Goal: Information Seeking & Learning: Compare options

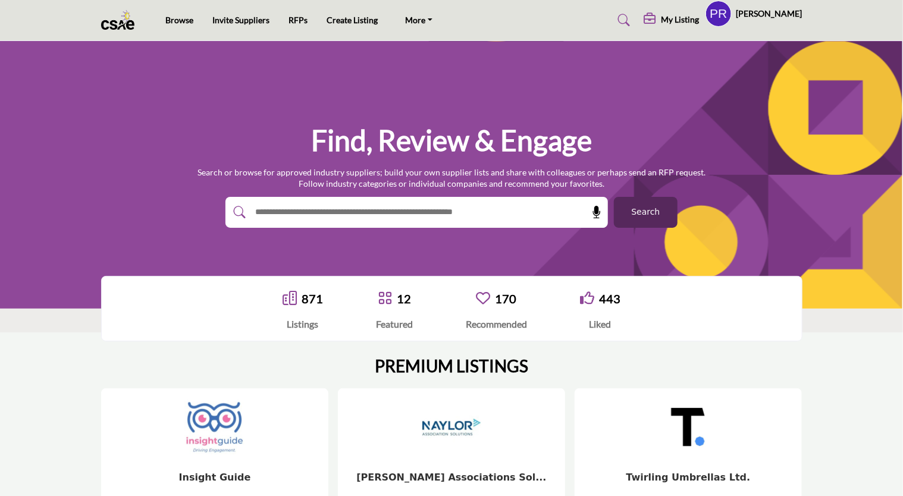
click at [275, 212] on input "text" at bounding box center [391, 212] width 284 height 18
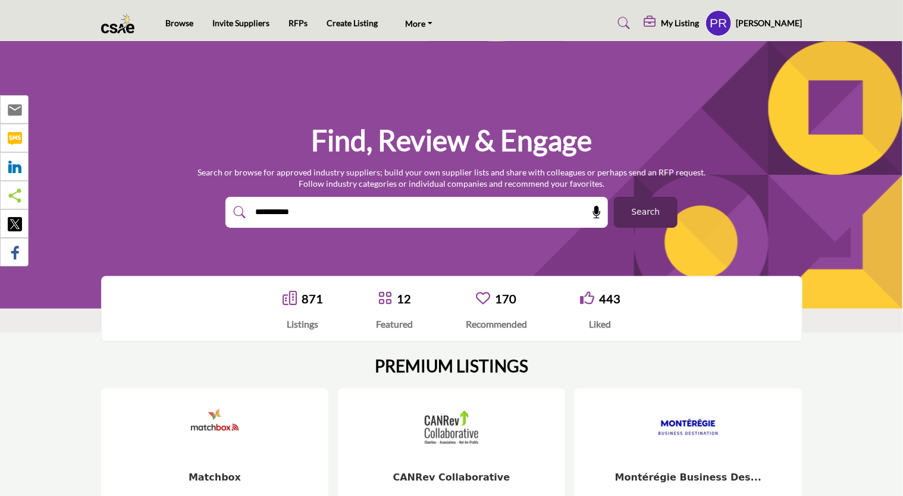
type input "**********"
click at [650, 213] on span "Search" at bounding box center [645, 212] width 29 height 12
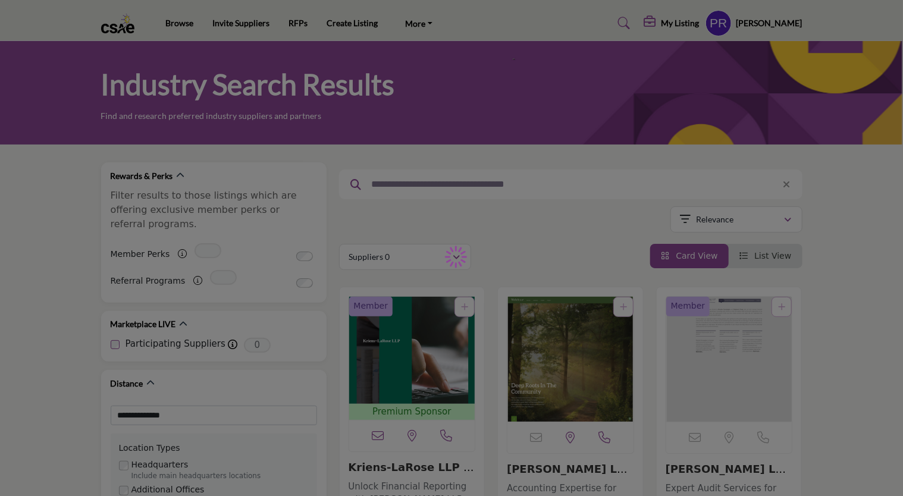
type input "**********"
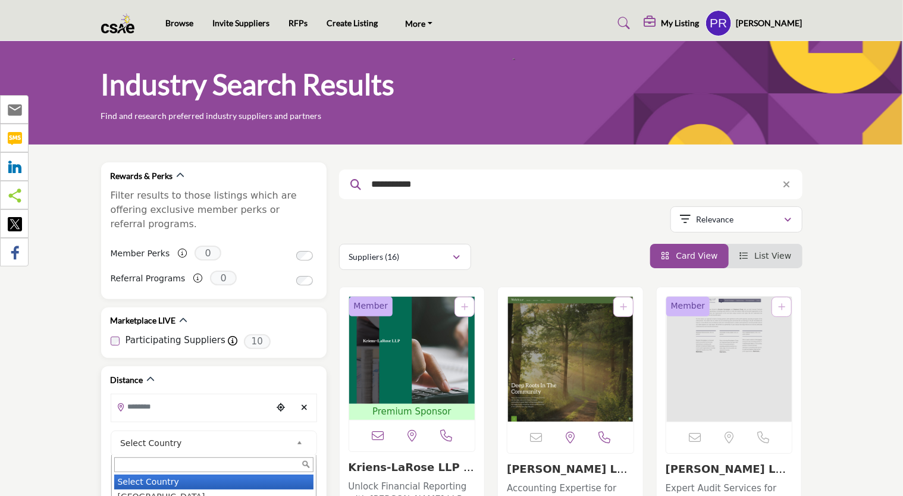
click at [297, 436] on b at bounding box center [301, 443] width 11 height 15
click at [176, 478] on li "Canada" at bounding box center [213, 485] width 199 height 15
click at [176, 473] on div "Location Types" at bounding box center [214, 479] width 190 height 12
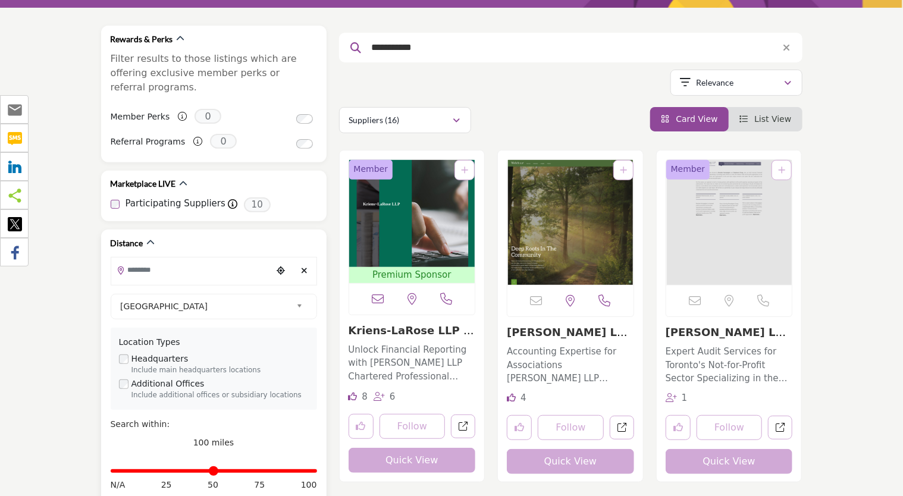
scroll to position [133, 0]
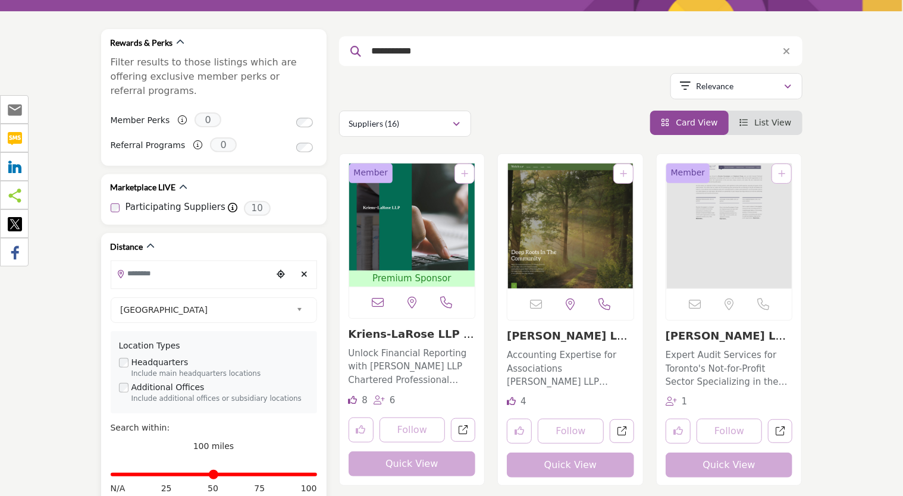
click at [146, 262] on input "Search Location" at bounding box center [191, 273] width 161 height 23
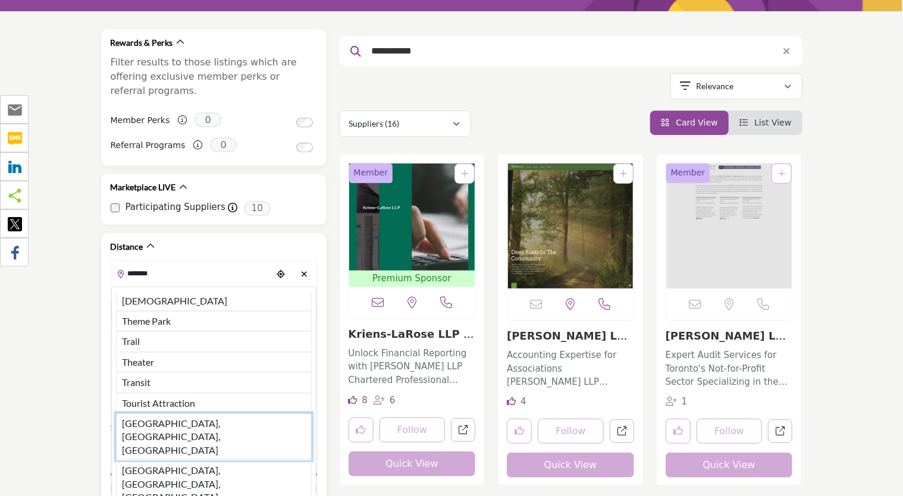
click at [160, 413] on li "Toronto, ON, CAN" at bounding box center [214, 436] width 196 height 47
type input "**********"
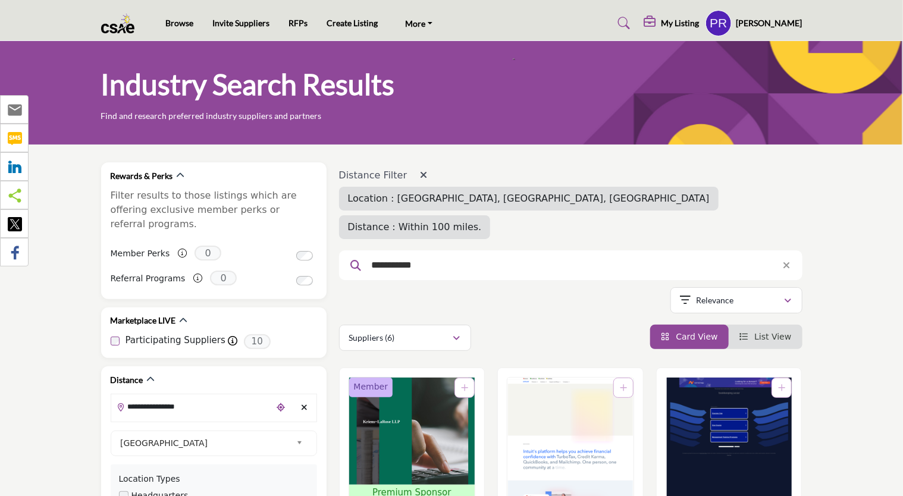
click at [491, 215] on div "Distance : Within 100 miles." at bounding box center [415, 227] width 152 height 24
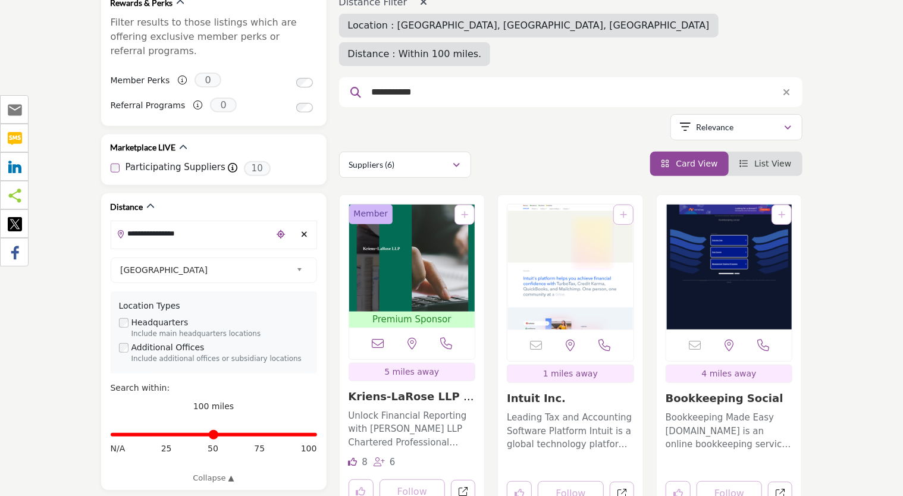
scroll to position [170, 0]
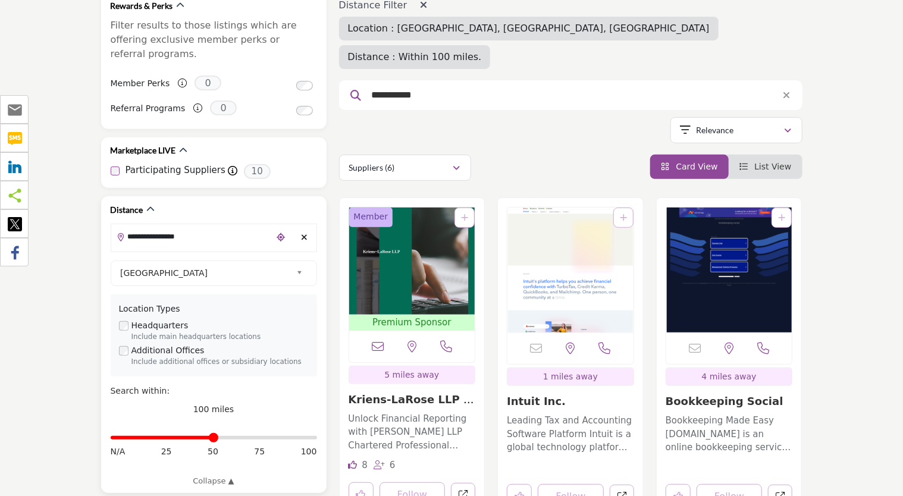
click at [214, 437] on input "Distance in miles" at bounding box center [214, 438] width 206 height 2
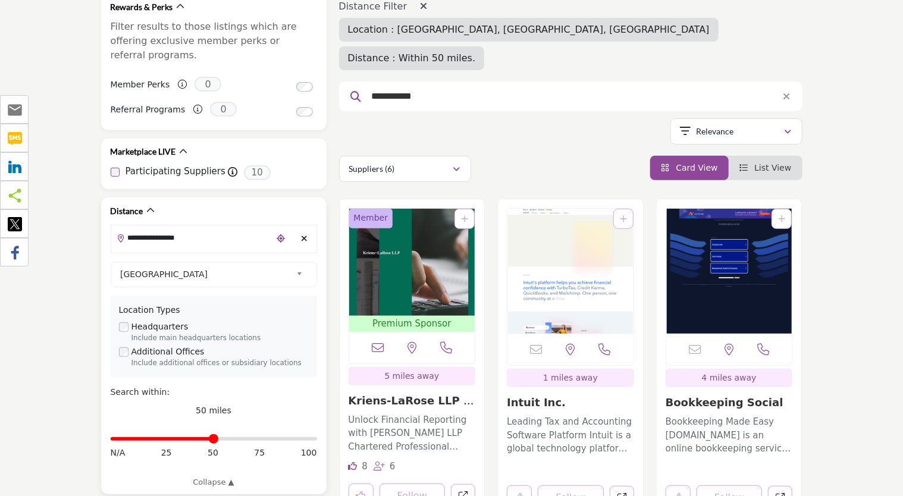
scroll to position [3, 0]
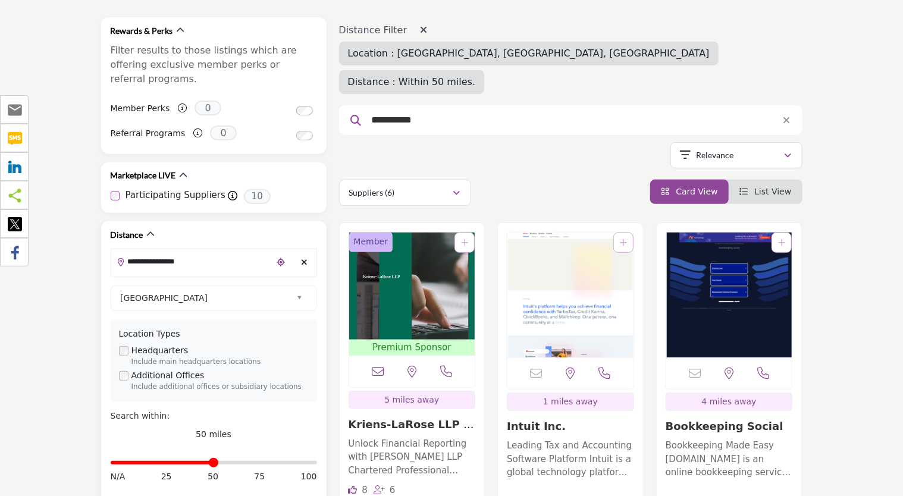
scroll to position [148, 0]
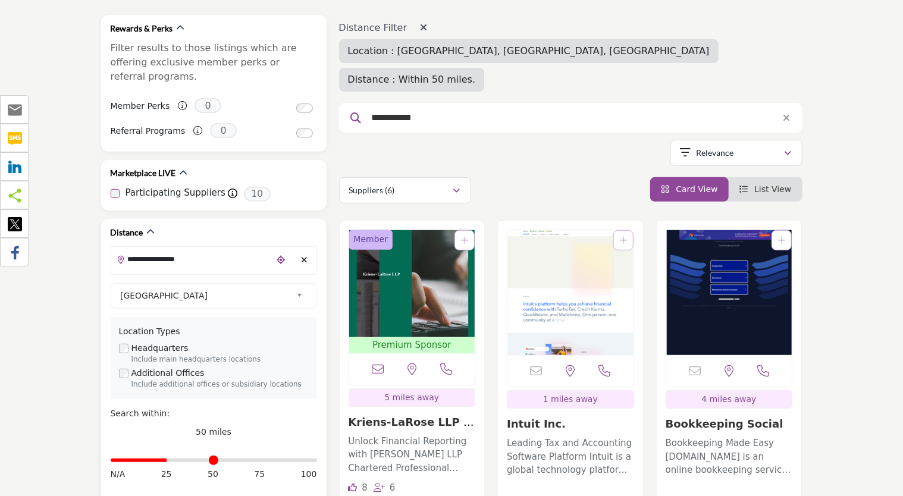
type input "**"
click at [168, 459] on input "Distance in miles" at bounding box center [214, 460] width 206 height 2
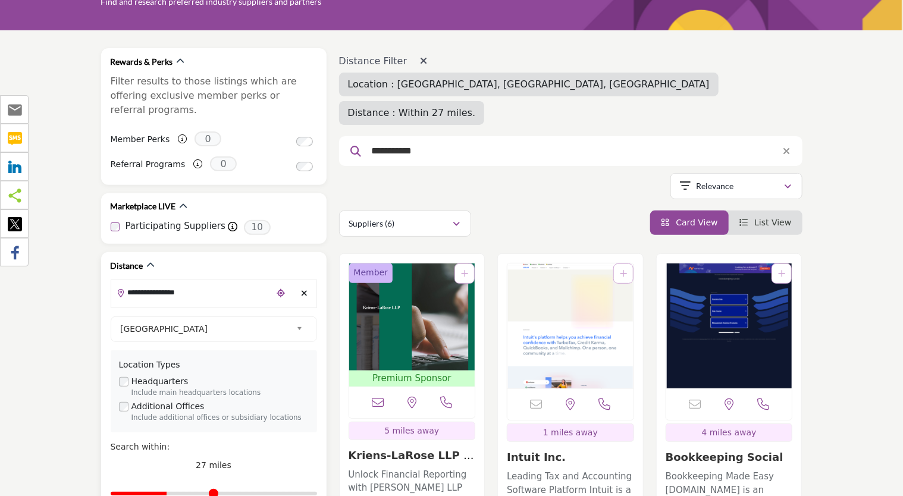
scroll to position [114, 0]
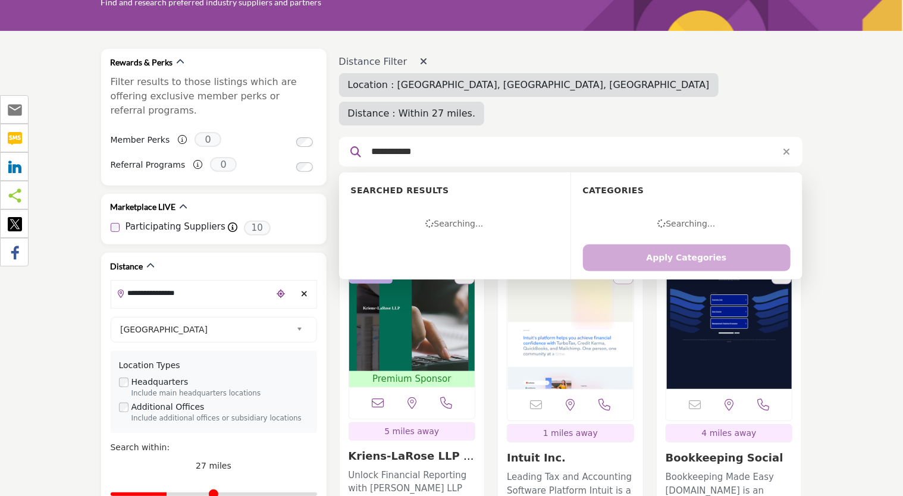
click at [437, 144] on input "**********" at bounding box center [566, 151] width 401 height 15
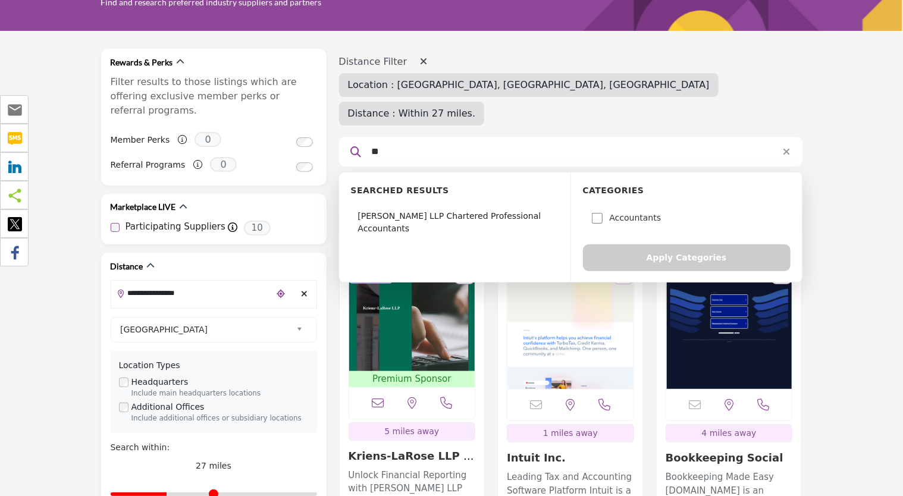
type input "*"
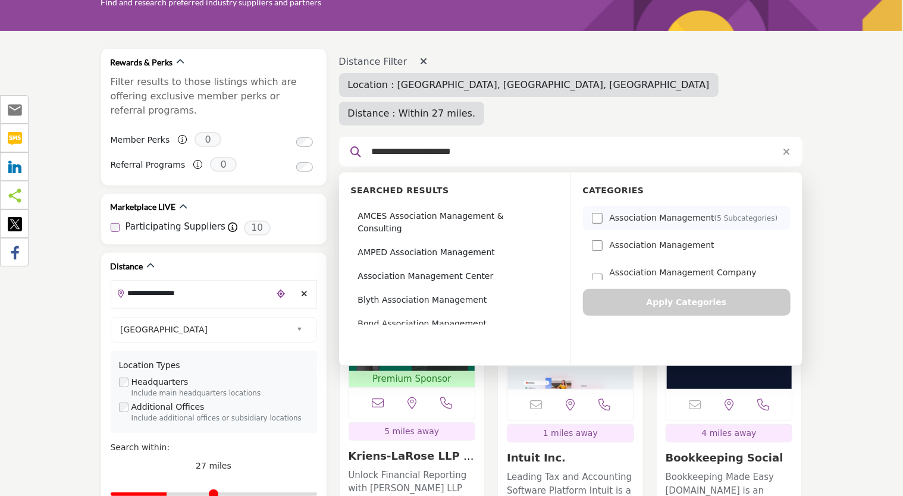
type input "**********"
click at [614, 233] on div "Association Management" at bounding box center [687, 245] width 208 height 24
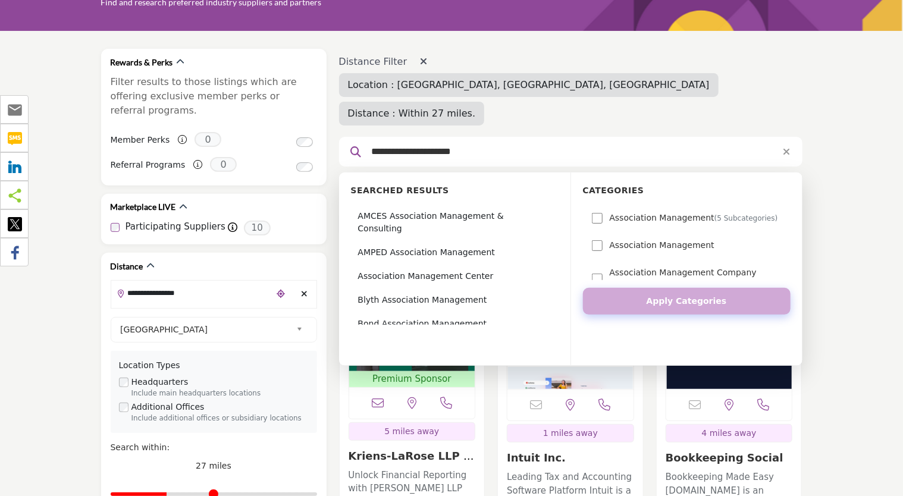
click at [705, 288] on button "Apply Categories" at bounding box center [687, 301] width 208 height 27
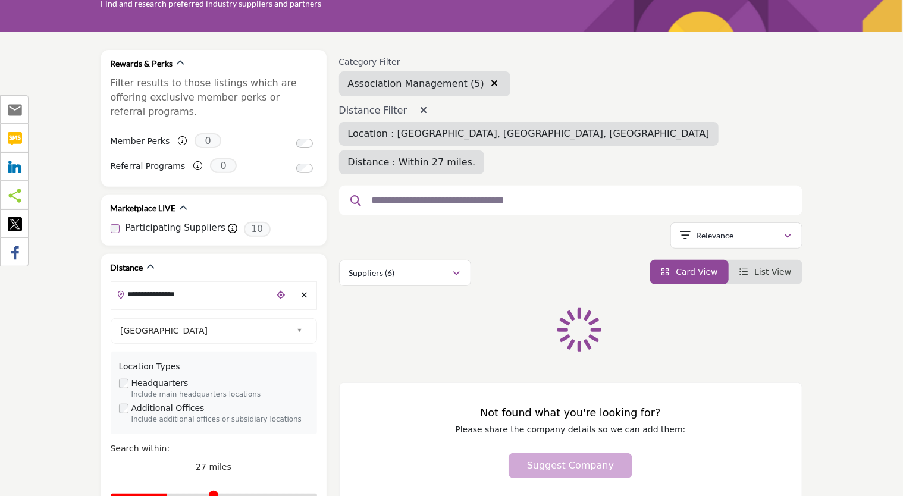
click at [705, 294] on div at bounding box center [570, 325] width 463 height 63
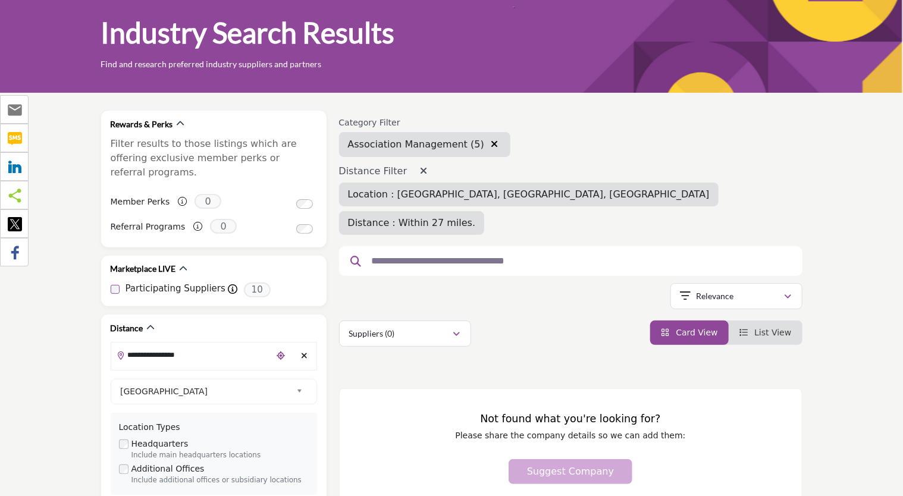
scroll to position [50, 0]
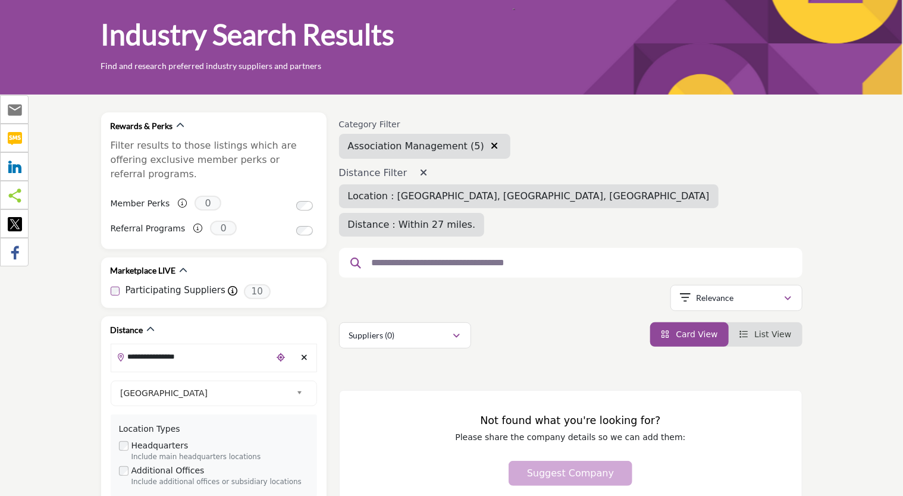
click at [491, 144] on icon "button" at bounding box center [494, 146] width 7 height 10
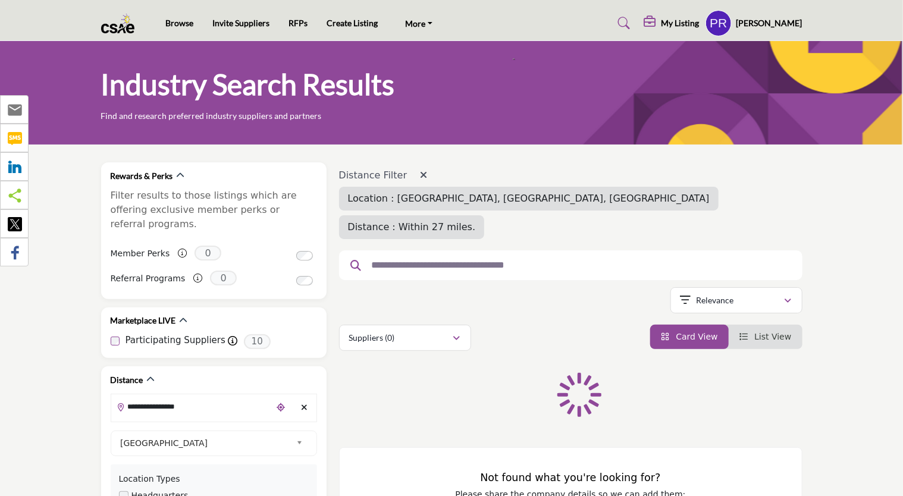
click at [416, 250] on div at bounding box center [570, 265] width 463 height 30
click at [407, 258] on input "text" at bounding box center [566, 265] width 401 height 15
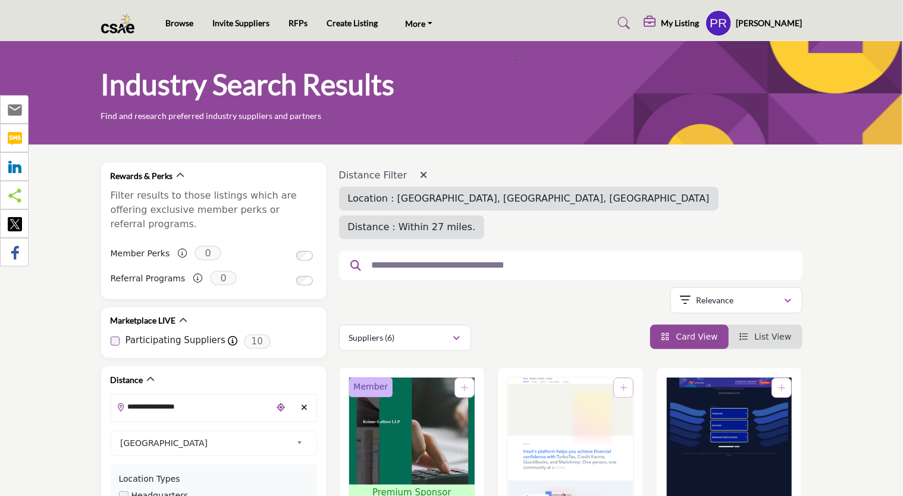
click at [393, 258] on input "text" at bounding box center [566, 265] width 401 height 15
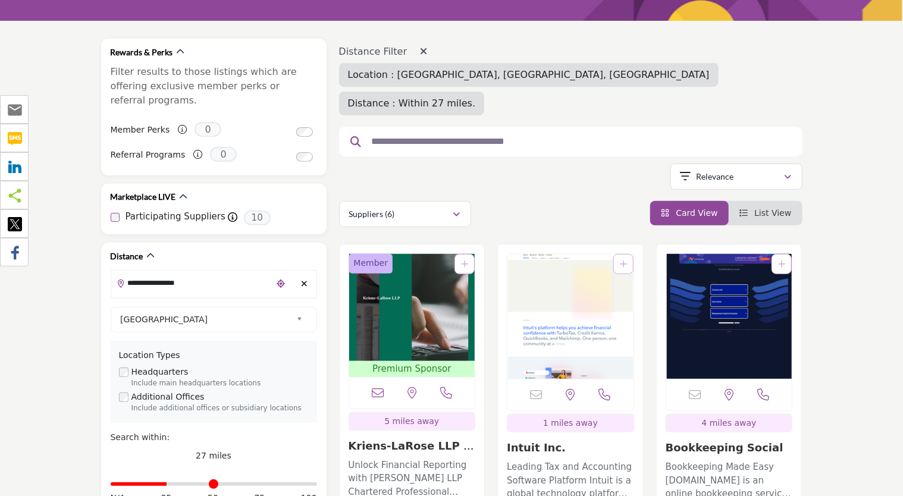
click at [484, 291] on div "Member Premium Sponsor Call Number" at bounding box center [412, 420] width 145 height 352
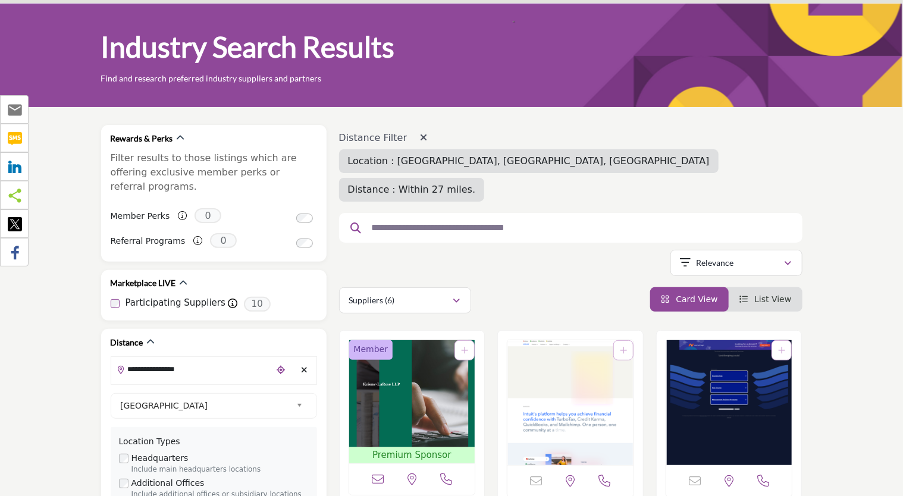
scroll to position [34, 0]
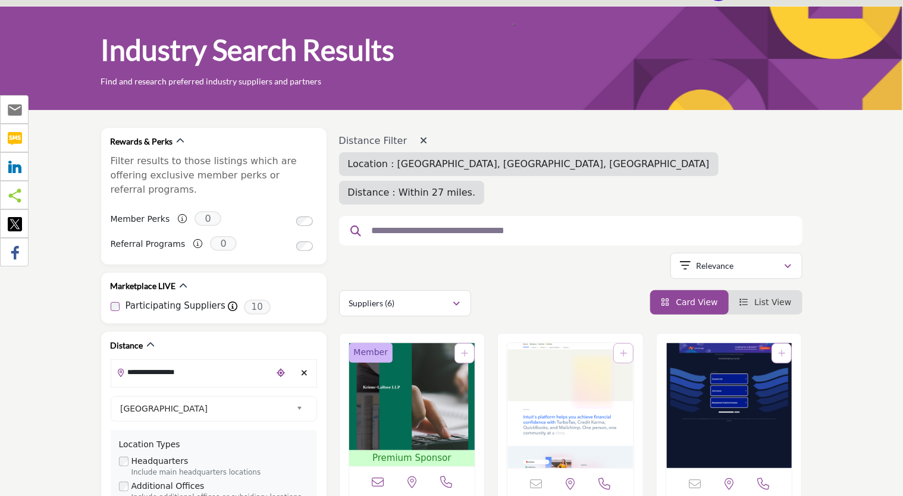
click at [426, 223] on input "text" at bounding box center [566, 230] width 401 height 15
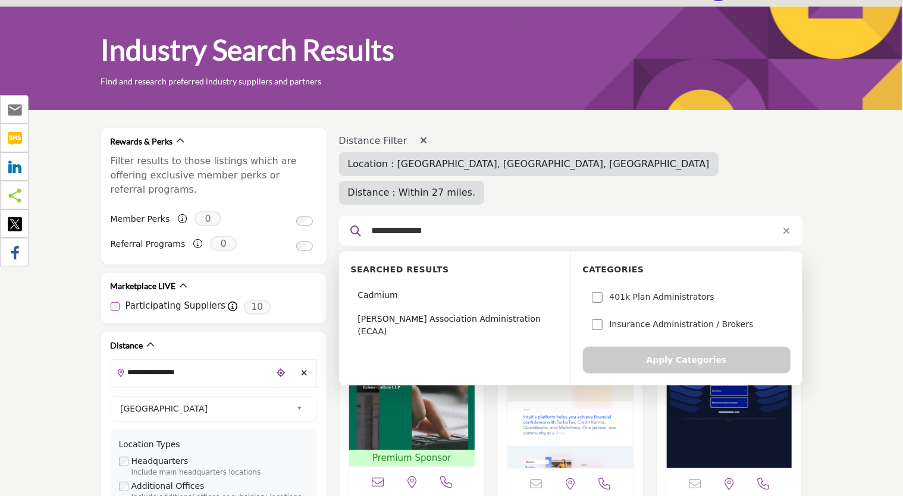
drag, startPoint x: 437, startPoint y: 205, endPoint x: 366, endPoint y: 209, distance: 70.3
click at [366, 223] on input "**********" at bounding box center [566, 230] width 401 height 15
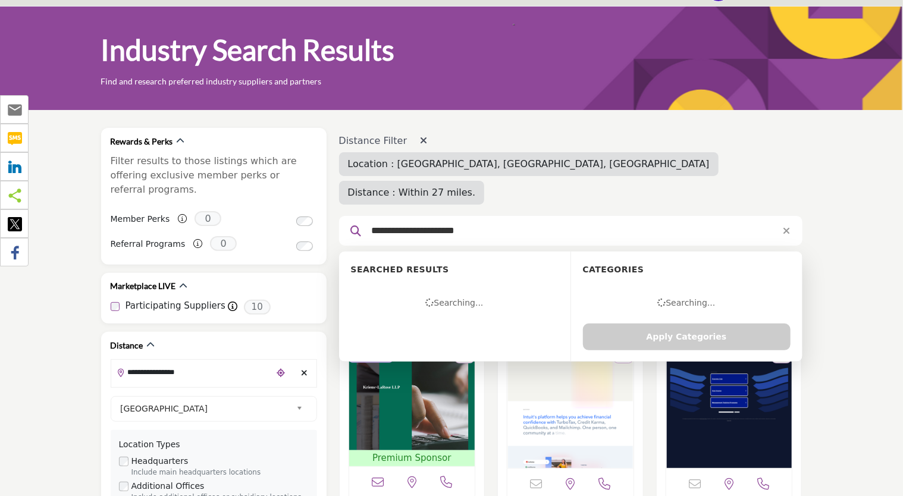
click at [443, 223] on input "**********" at bounding box center [566, 230] width 401 height 15
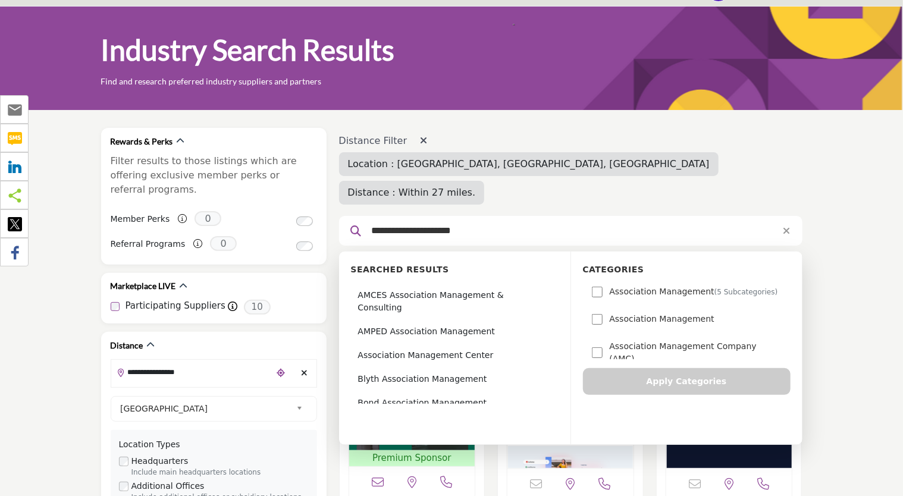
scroll to position [7, 0]
type input "**********"
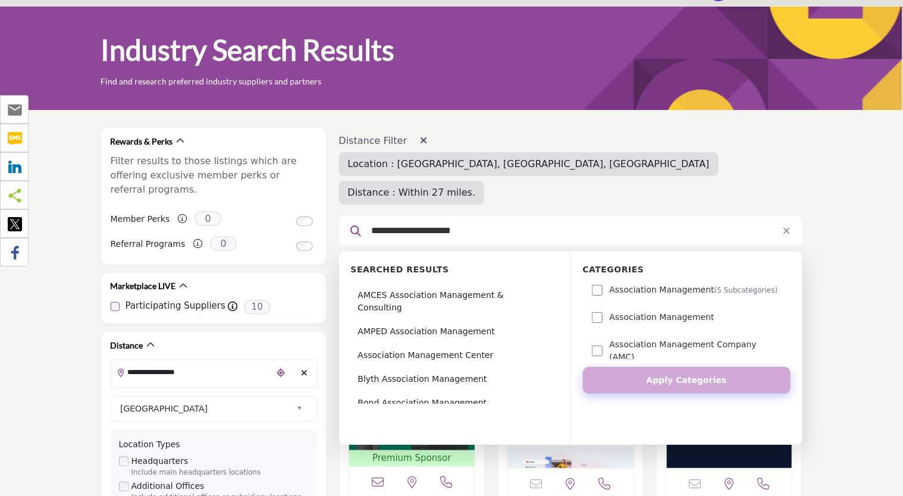
click at [642, 367] on button "Apply Categories" at bounding box center [687, 380] width 208 height 27
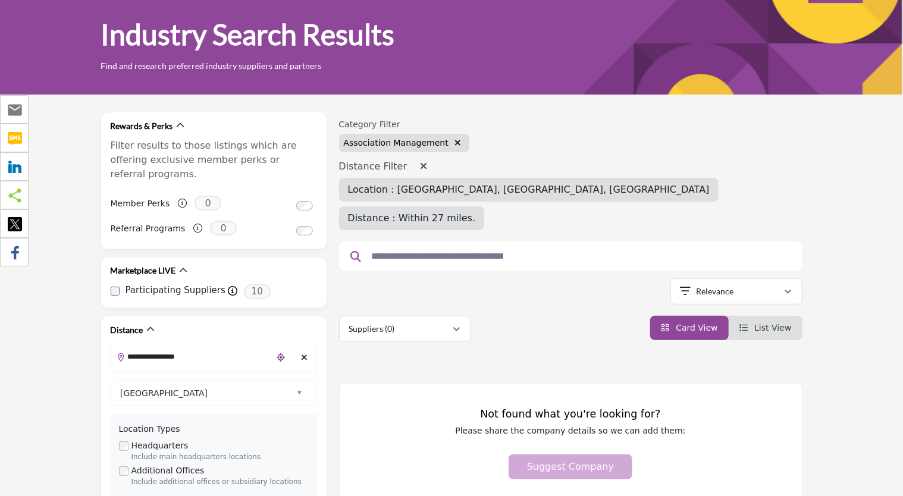
scroll to position [50, 0]
click at [454, 144] on icon "button" at bounding box center [457, 143] width 7 height 8
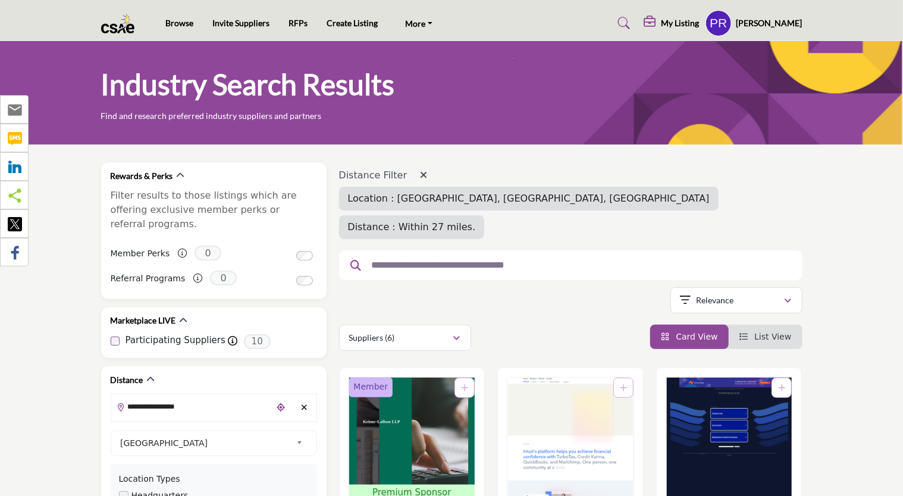
click at [395, 258] on input "text" at bounding box center [566, 265] width 401 height 15
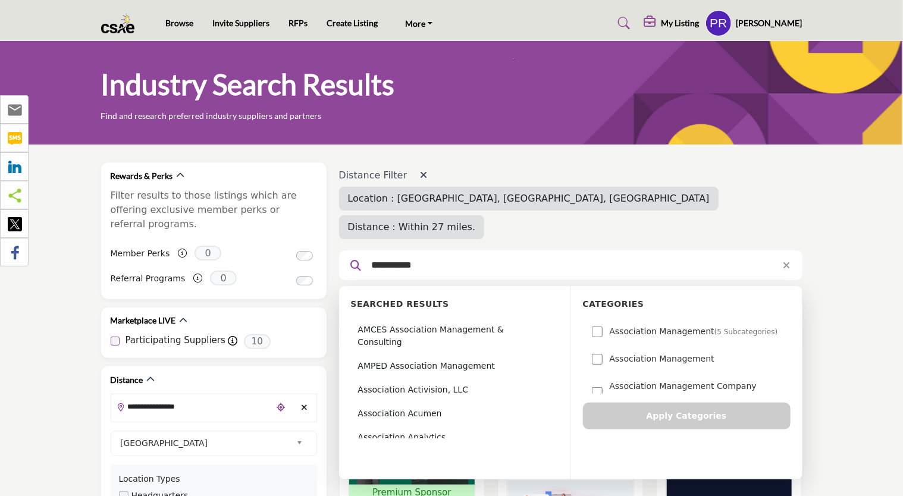
click at [395, 258] on input "**********" at bounding box center [566, 265] width 401 height 15
click at [394, 258] on input "**********" at bounding box center [566, 265] width 401 height 15
click at [433, 258] on input "**********" at bounding box center [566, 265] width 401 height 15
type input "*"
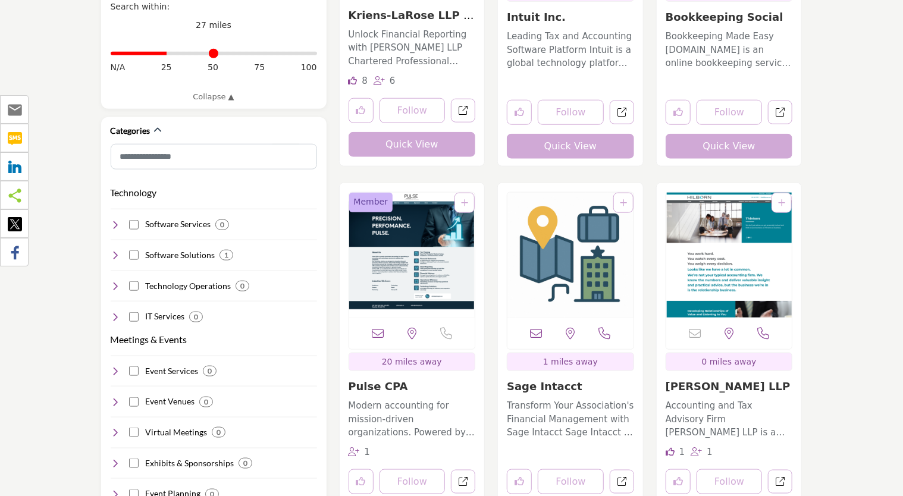
scroll to position [640, 0]
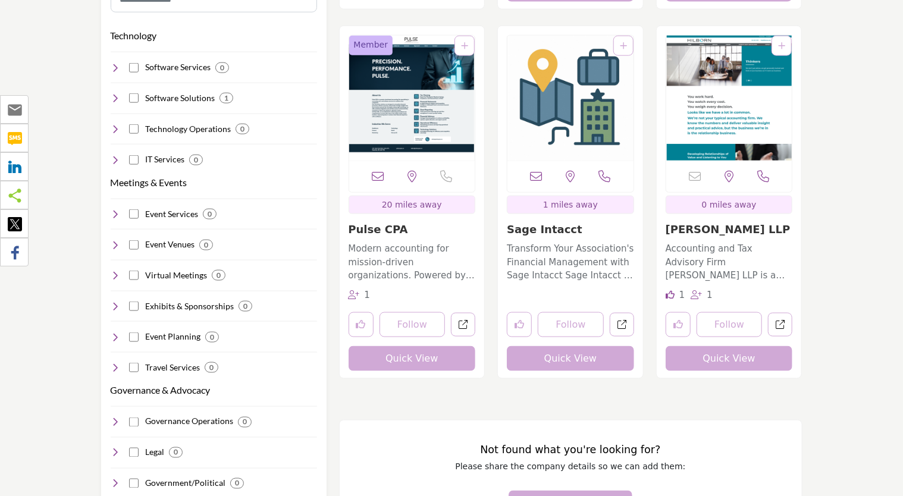
click at [249, 321] on div "Event Planning 0" at bounding box center [214, 332] width 206 height 22
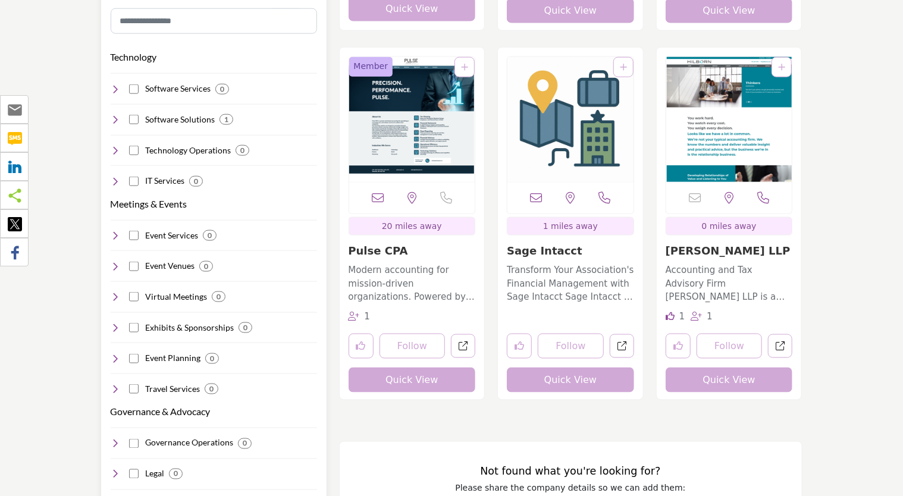
scroll to position [688, 0]
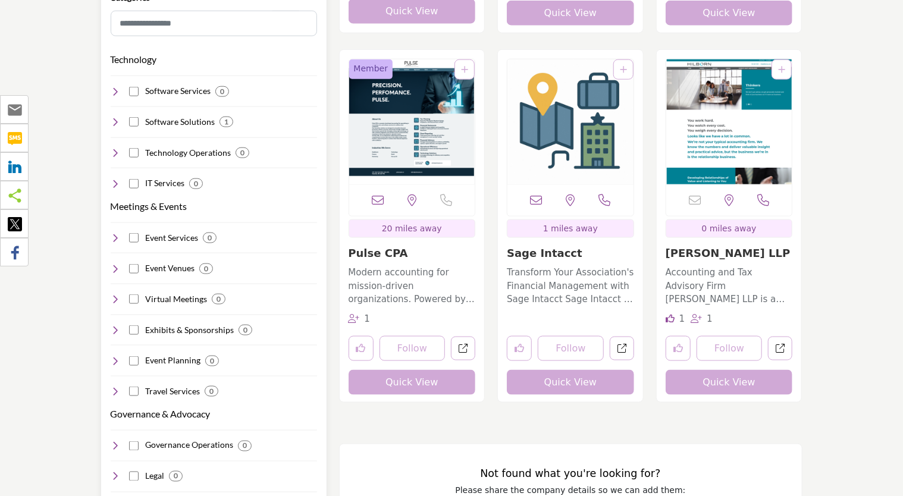
click at [217, 345] on div "Event Planning 0" at bounding box center [214, 356] width 206 height 22
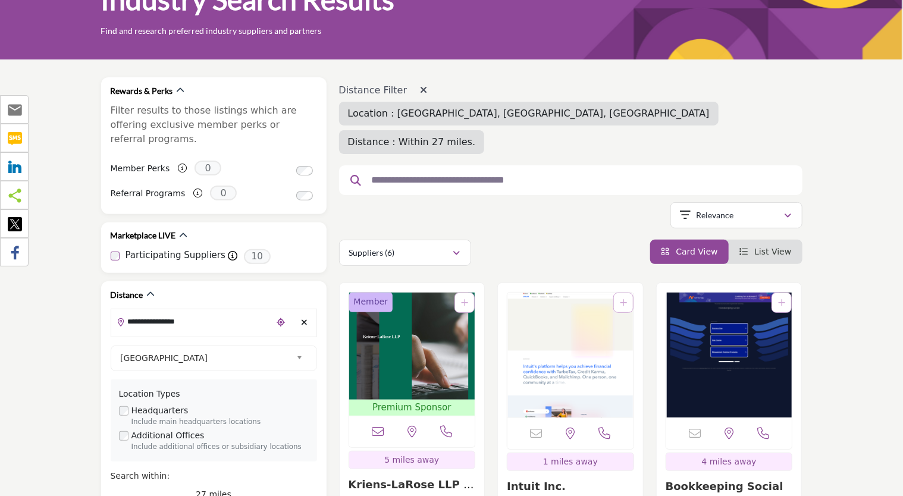
scroll to position [84, 0]
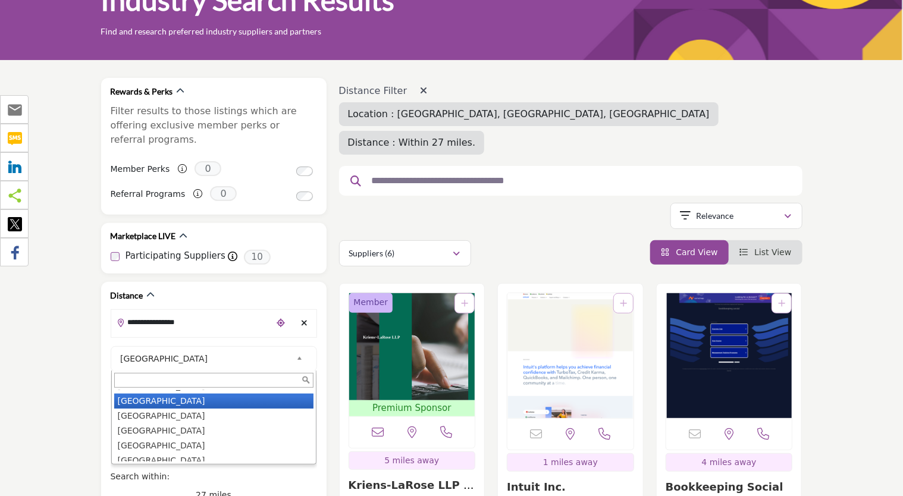
click at [217, 346] on div "Canada Select Country United States Canada Afghanistan land Islands Albania Alg…" at bounding box center [214, 359] width 206 height 26
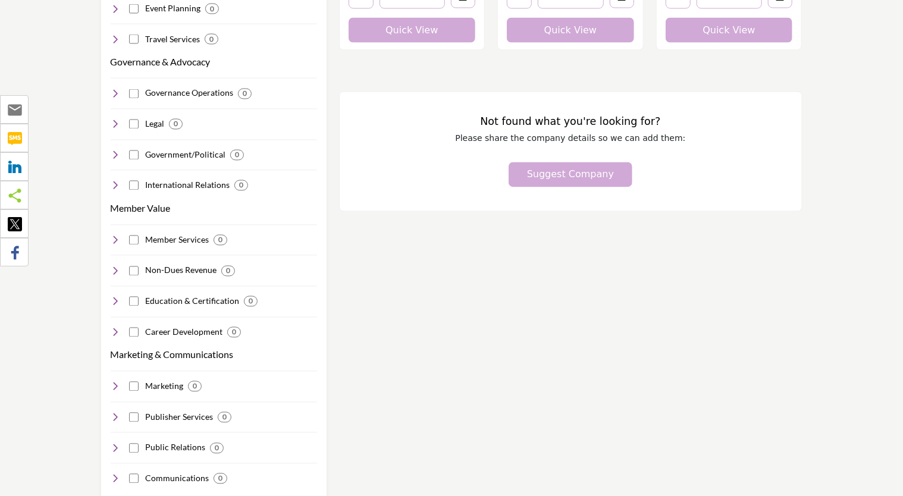
scroll to position [1043, 0]
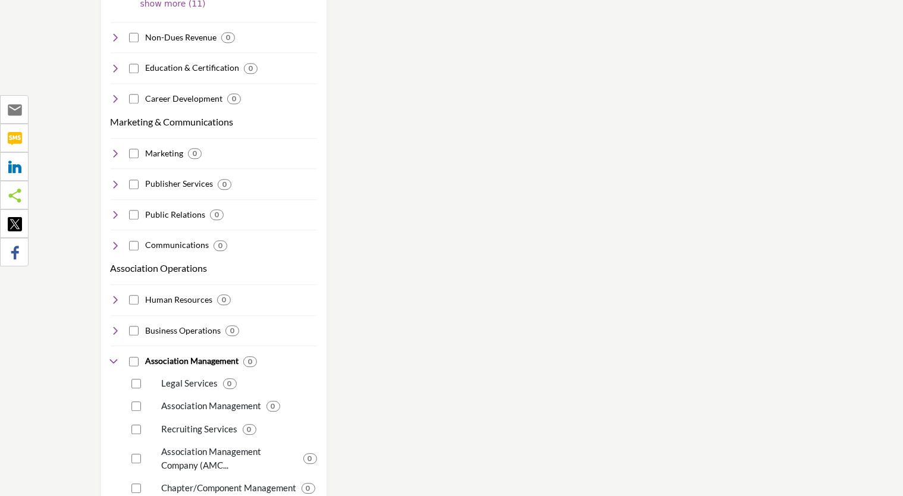
scroll to position [1405, 0]
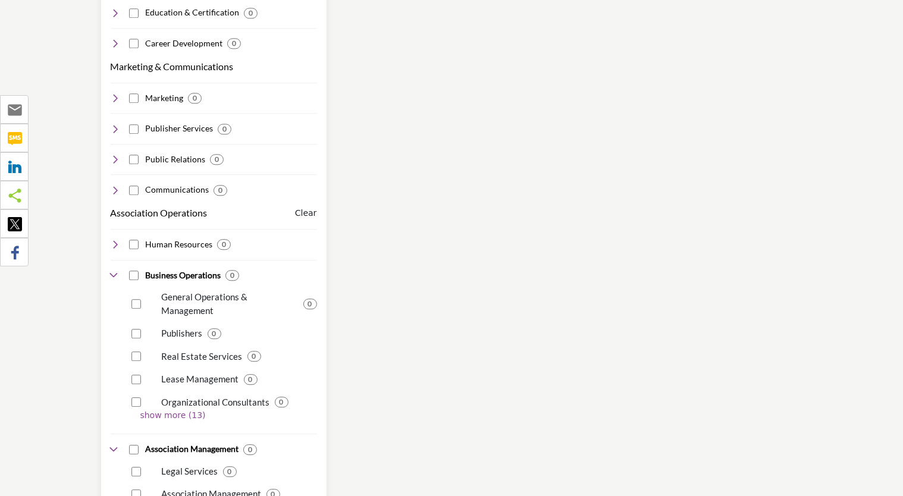
scroll to position [1460, 0]
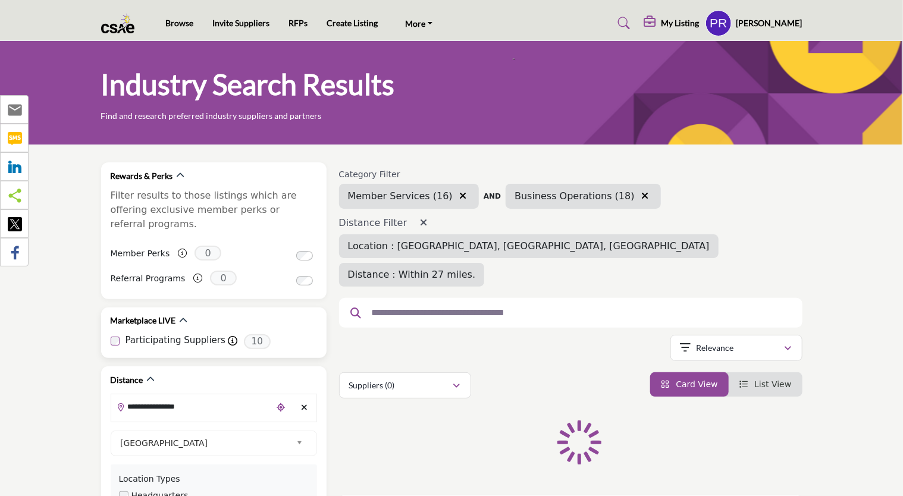
click at [142, 334] on label "Participating Suppliers" at bounding box center [176, 341] width 100 height 14
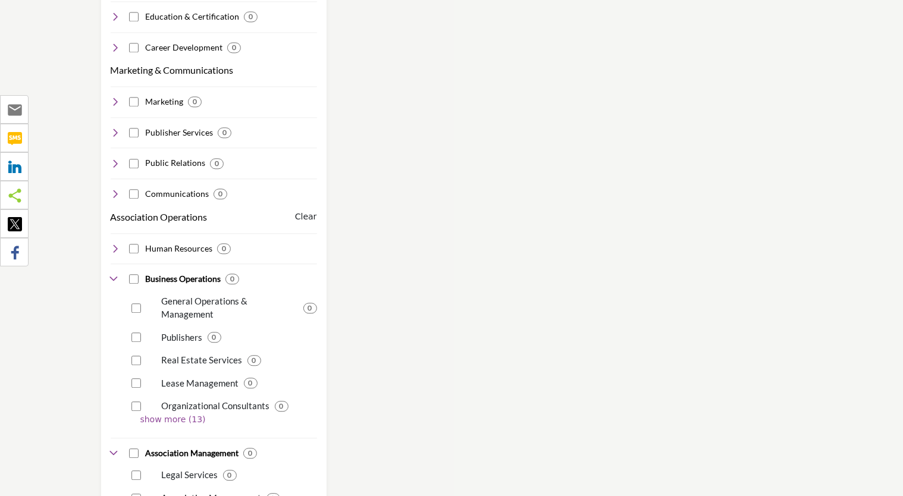
scroll to position [1325, 0]
click at [180, 413] on p "show more (13)" at bounding box center [228, 419] width 177 height 12
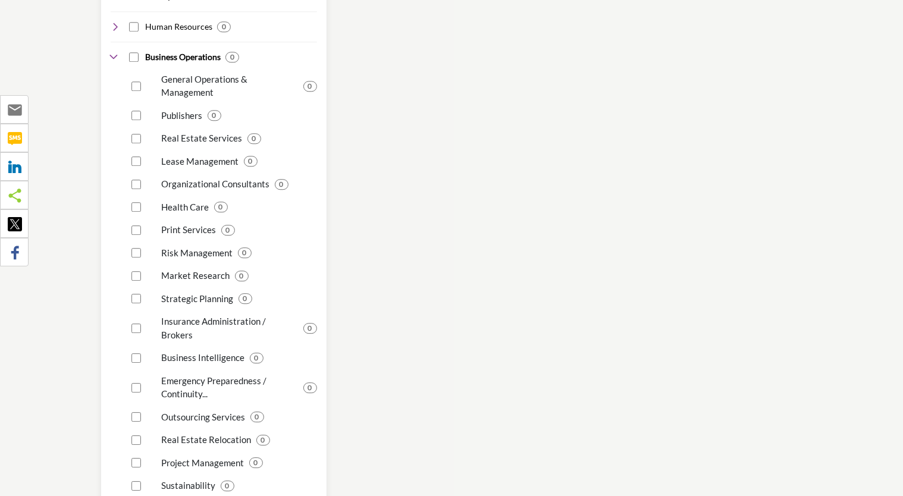
click at [281, 424] on div "Real Estate Relocation 0" at bounding box center [222, 435] width 190 height 23
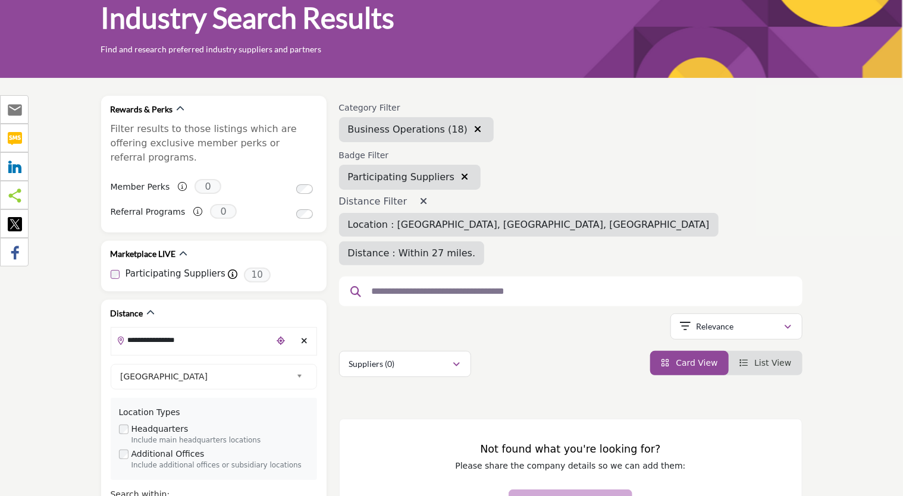
scroll to position [47, 0]
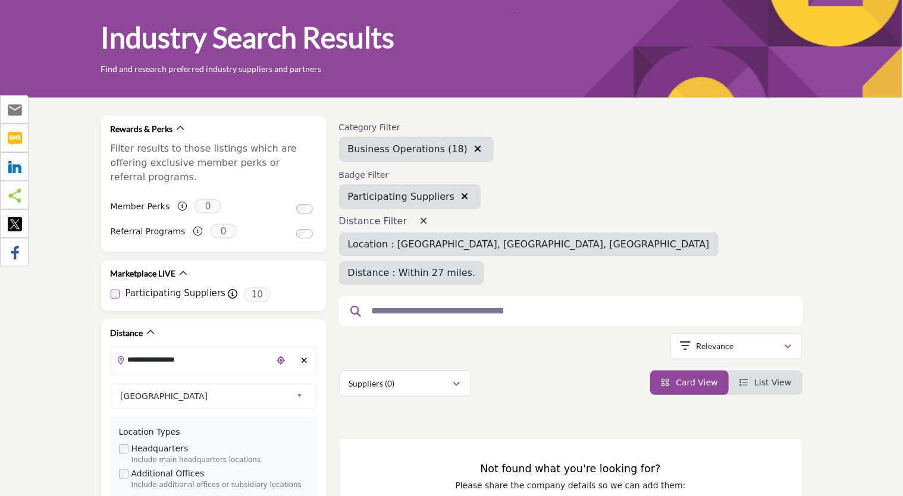
click at [461, 194] on icon "button" at bounding box center [464, 197] width 7 height 10
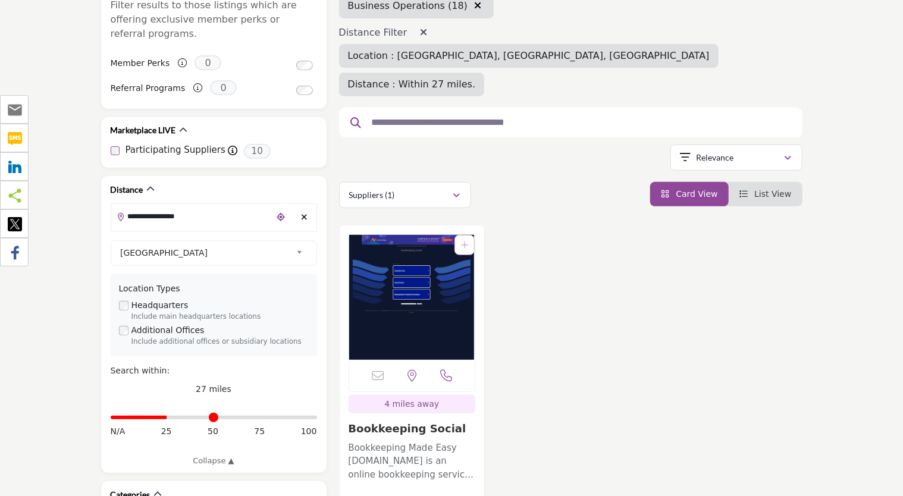
scroll to position [195, 0]
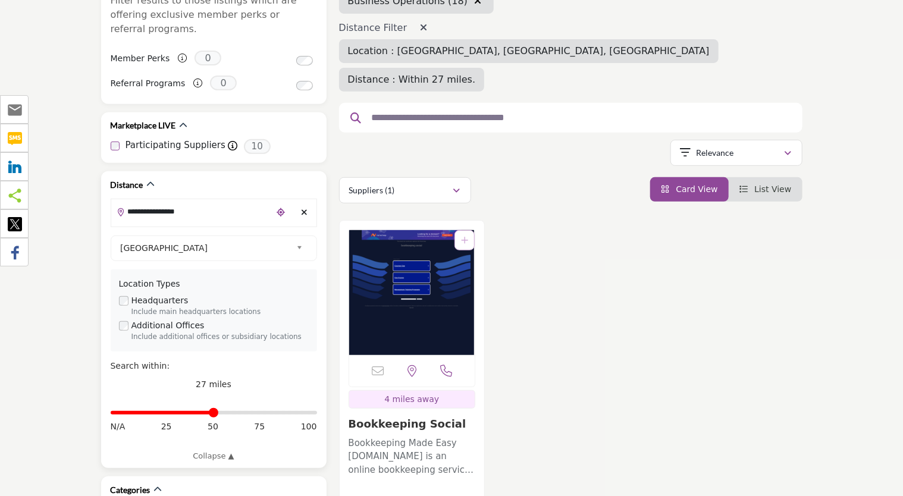
type input "**"
click at [215, 412] on input "Distance in miles" at bounding box center [214, 413] width 206 height 2
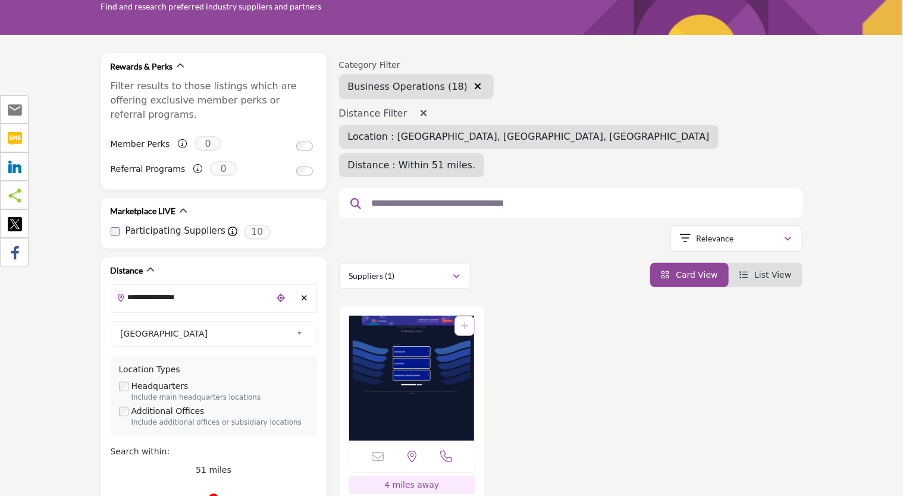
scroll to position [108, 0]
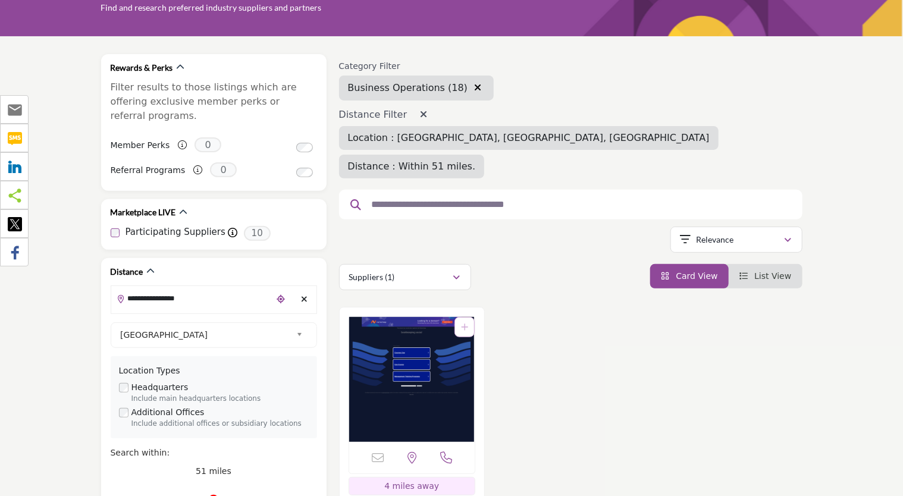
click at [441, 352] on img "Open Listing in new tab" at bounding box center [412, 379] width 126 height 125
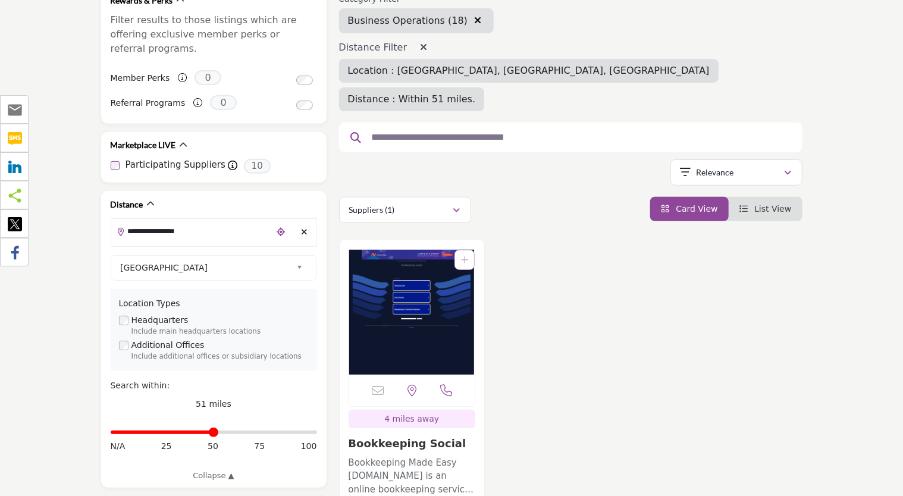
scroll to position [186, 0]
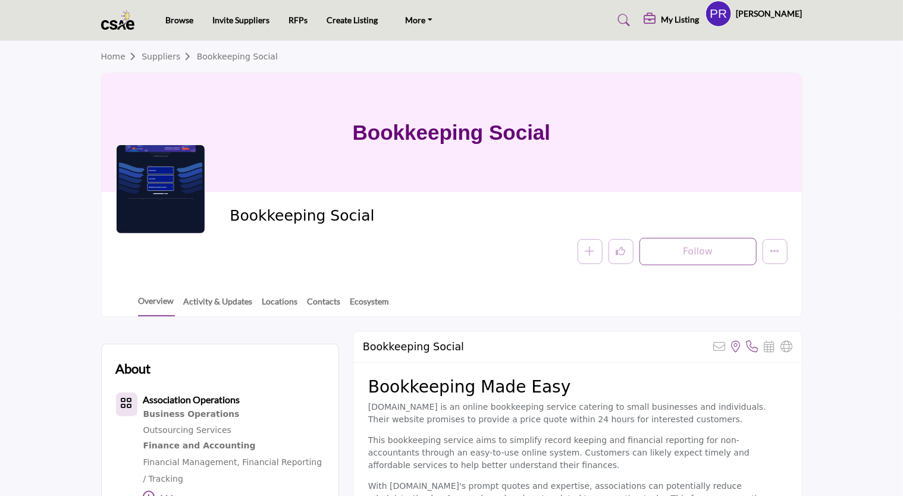
click at [164, 62] on span "Home Suppliers Bookkeeping Social" at bounding box center [189, 57] width 177 height 12
click at [296, 186] on div "Bookkeeping Social" at bounding box center [452, 132] width 700 height 119
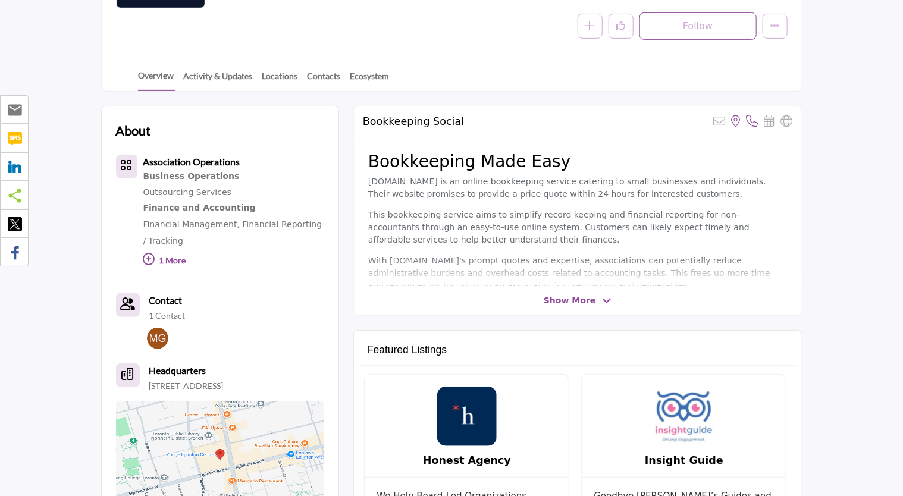
scroll to position [217, 0]
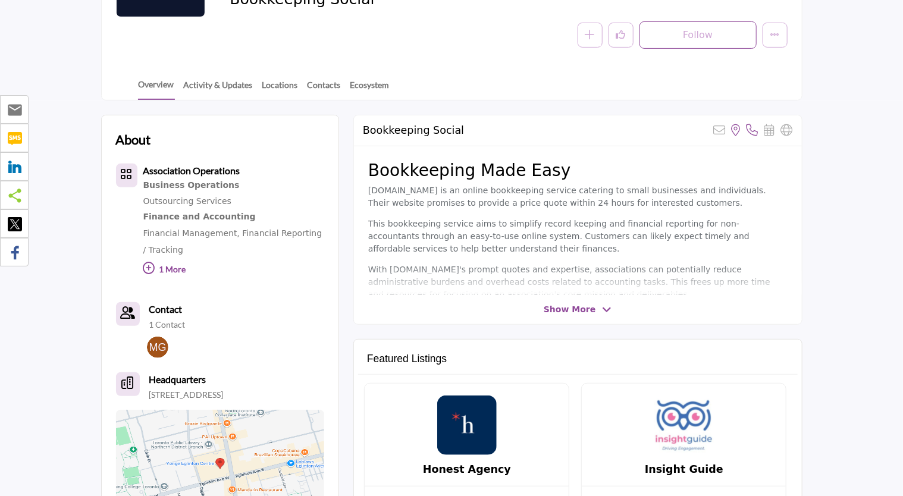
click at [152, 268] on icon at bounding box center [149, 268] width 12 height 12
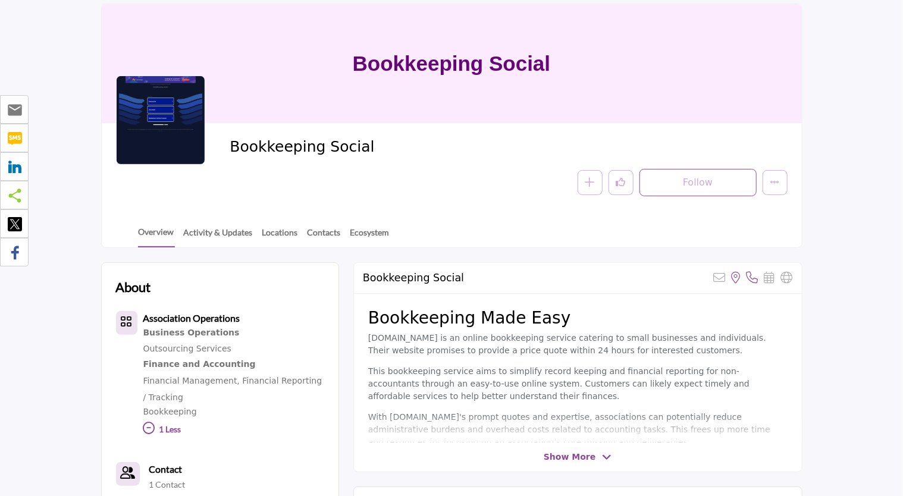
scroll to position [98, 0]
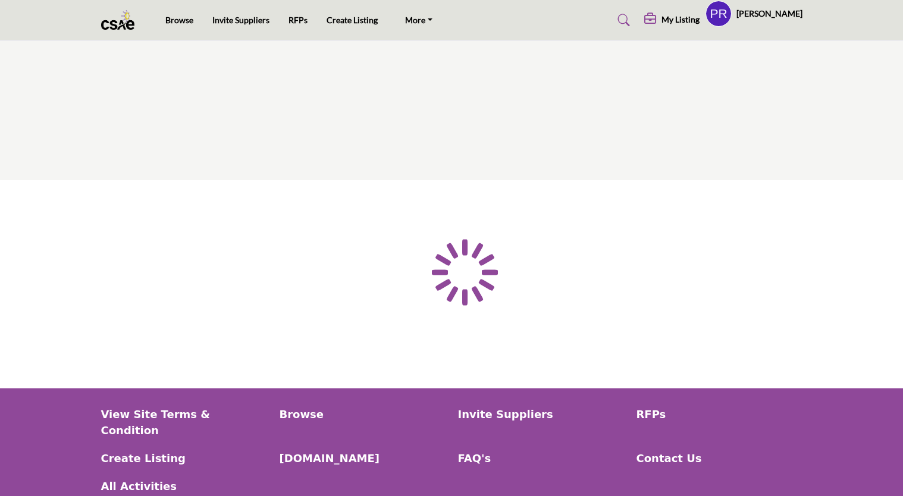
type input "**********"
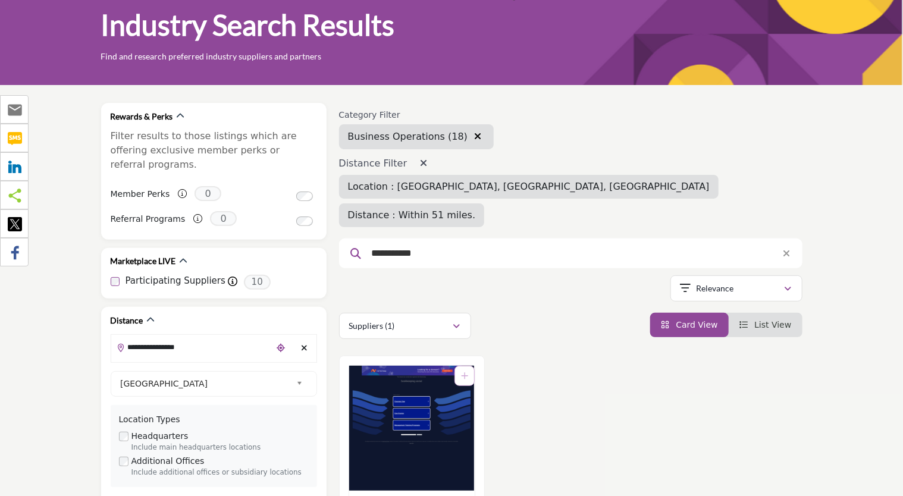
scroll to position [62, 0]
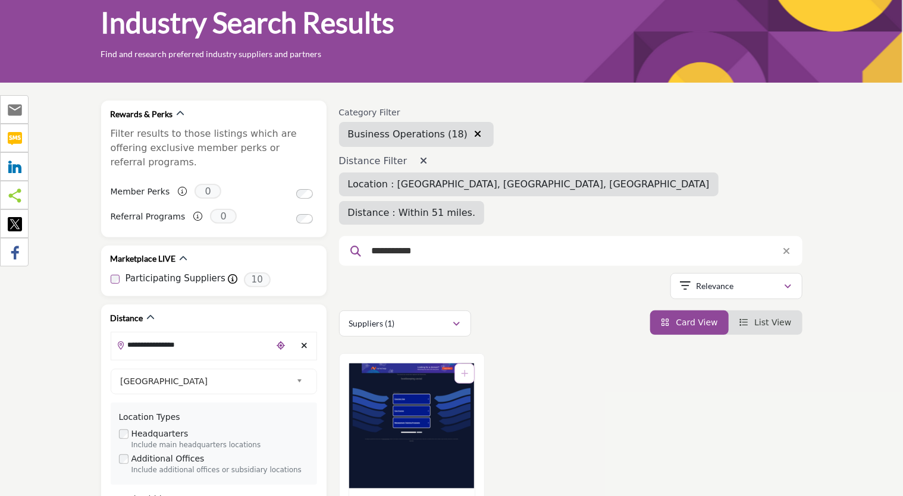
click at [428, 243] on input "**********" at bounding box center [566, 250] width 401 height 15
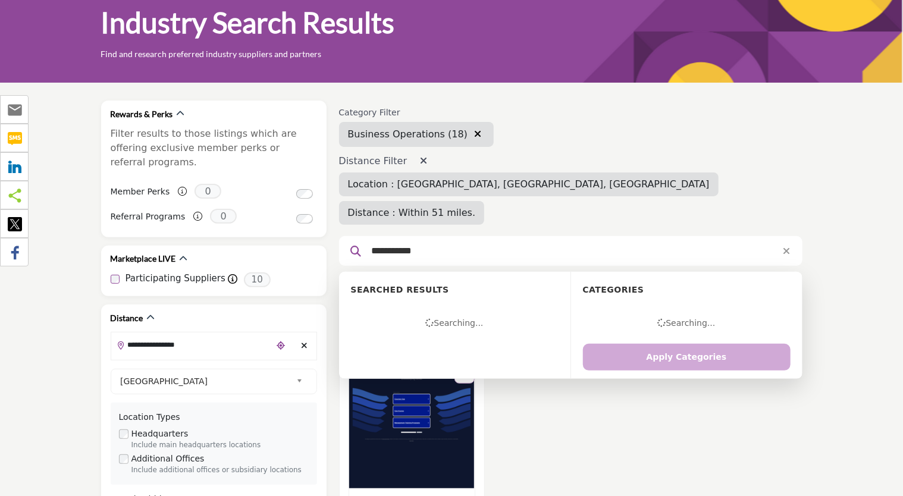
click at [428, 243] on input "**********" at bounding box center [566, 250] width 401 height 15
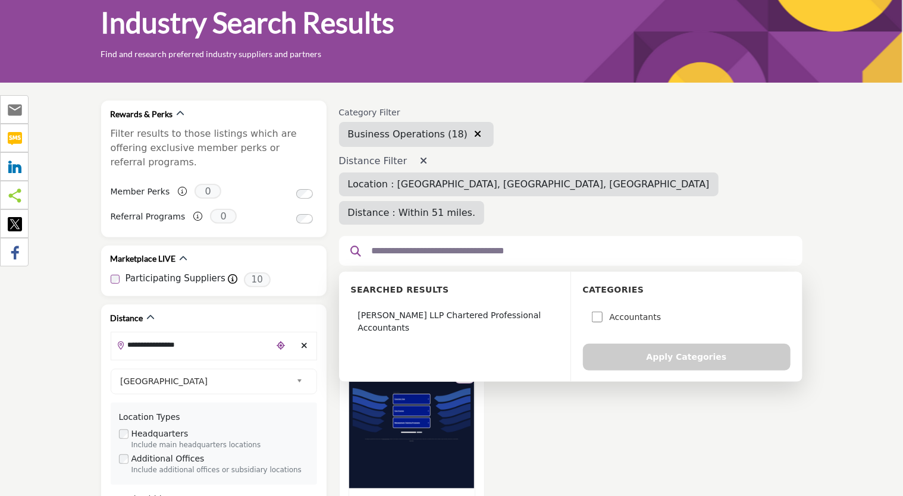
click at [636, 162] on div "Distance Filter Location : [GEOGRAPHIC_DATA], [GEOGRAPHIC_DATA], CAN Distance :…" at bounding box center [570, 190] width 463 height 70
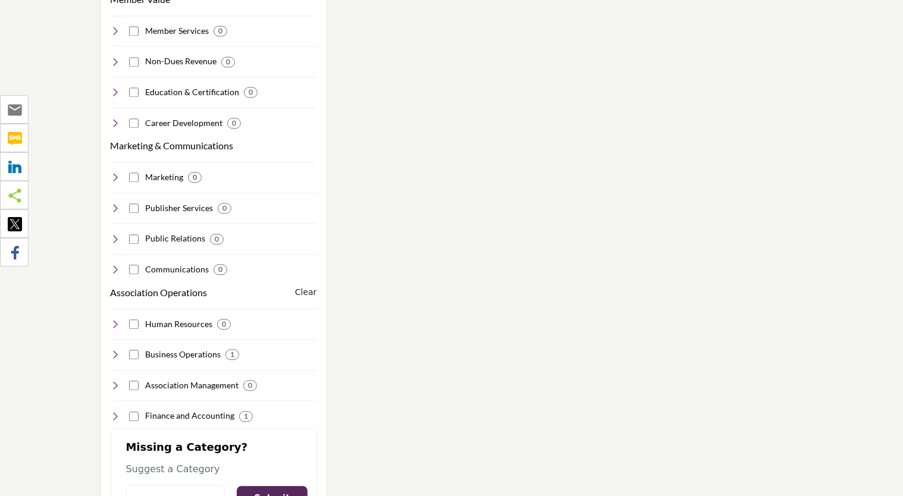
scroll to position [1250, 0]
click at [609, 324] on div "Category Filter General Operations & Management Publishers Real Estate Services…" at bounding box center [571, 420] width 476 height 3017
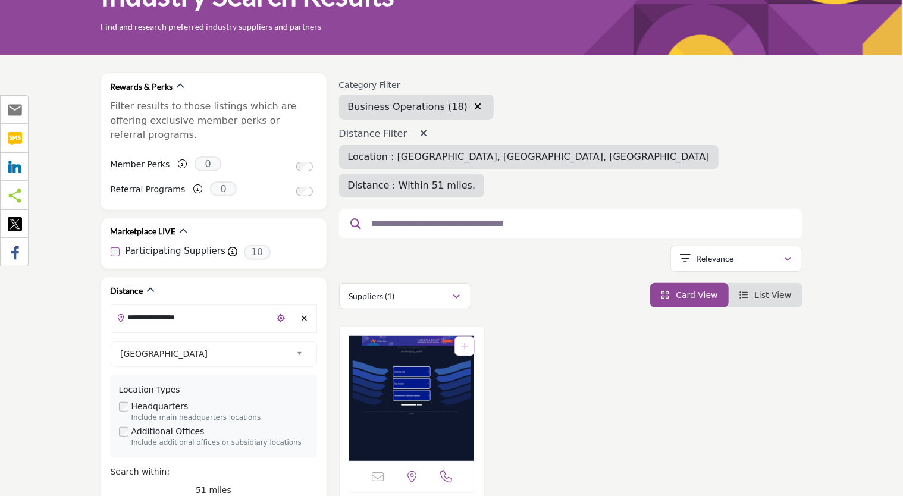
scroll to position [50, 0]
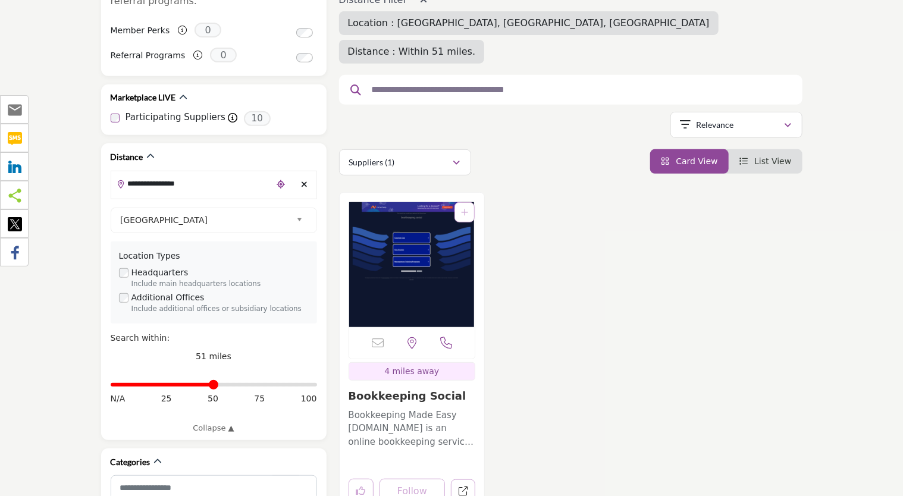
scroll to position [278, 0]
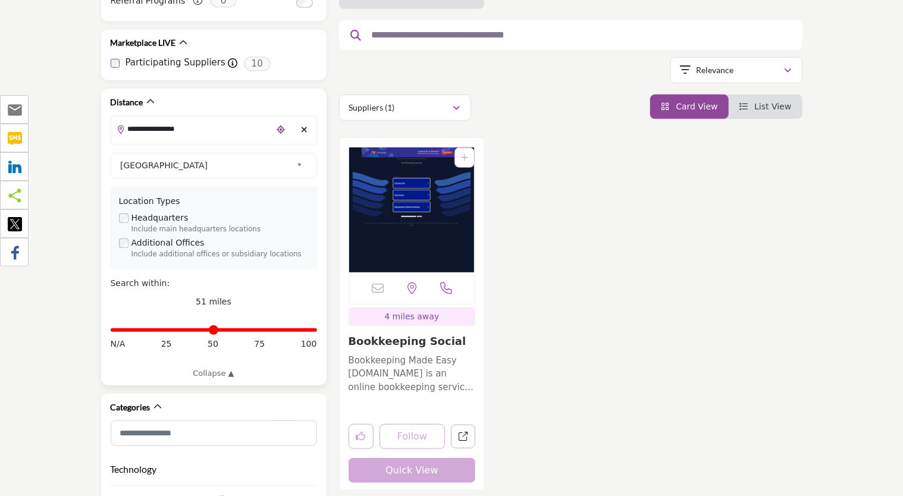
type input "***"
click at [312, 329] on input "Distance in miles" at bounding box center [214, 330] width 206 height 2
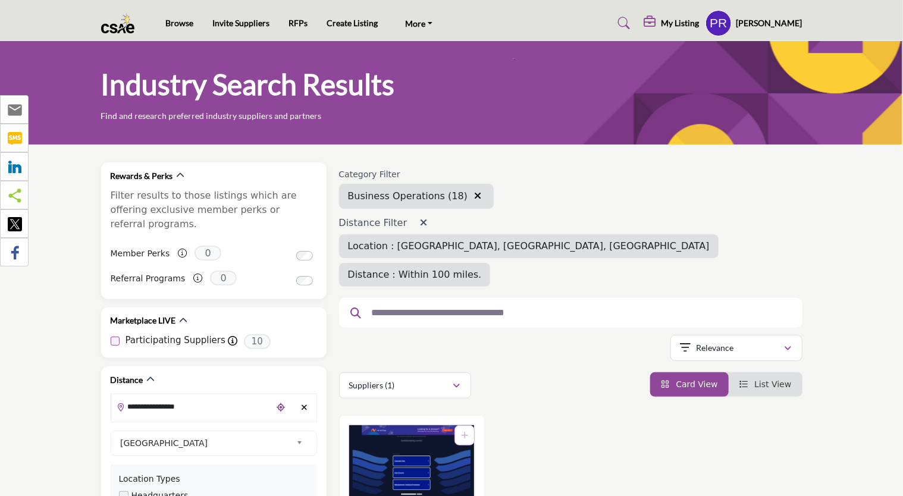
click at [538, 335] on div "**********" at bounding box center [570, 350] width 463 height 30
click at [243, 23] on link "Invite Suppliers" at bounding box center [240, 23] width 57 height 10
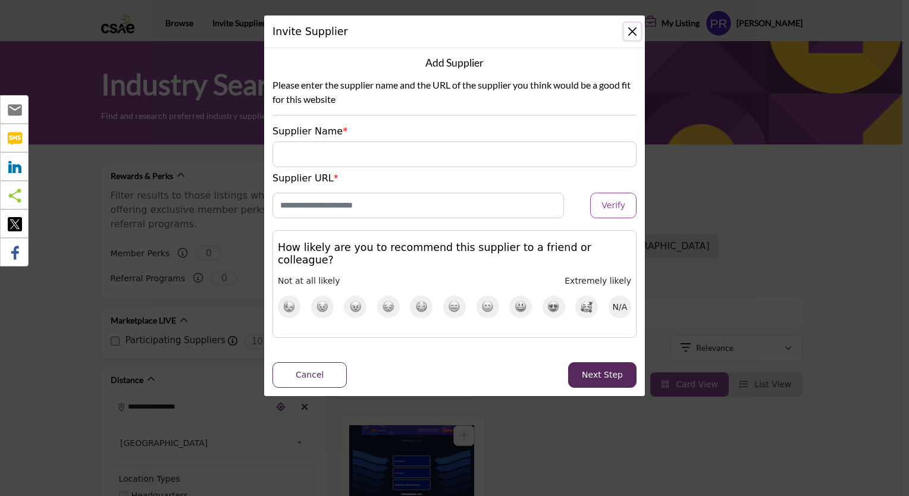
click at [631, 32] on button "Close" at bounding box center [632, 31] width 17 height 17
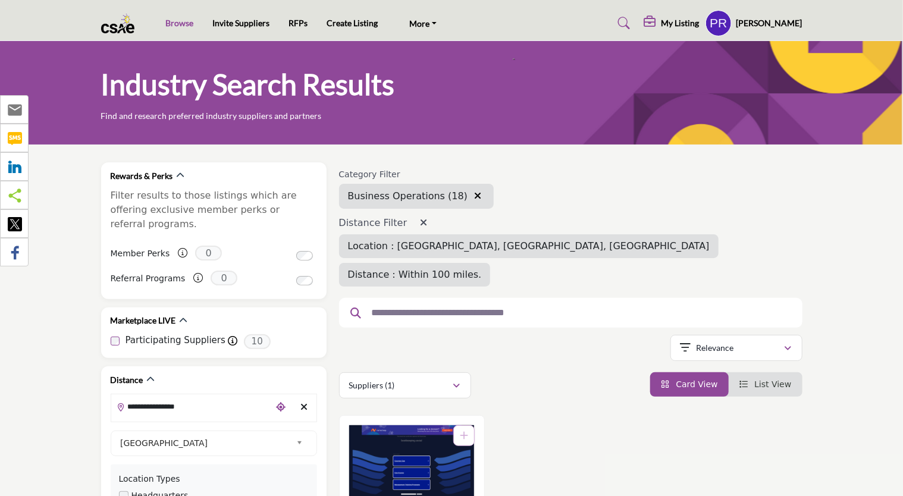
click at [180, 23] on link "Browse" at bounding box center [179, 23] width 28 height 10
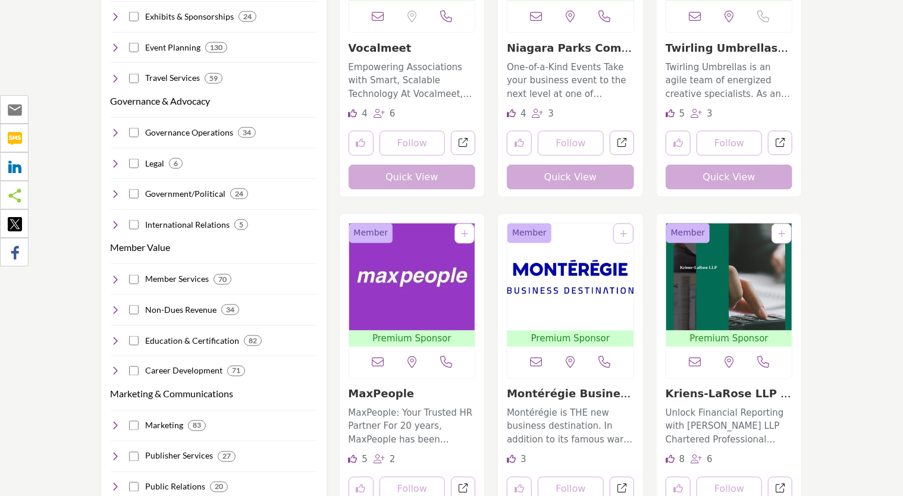
scroll to position [809, 0]
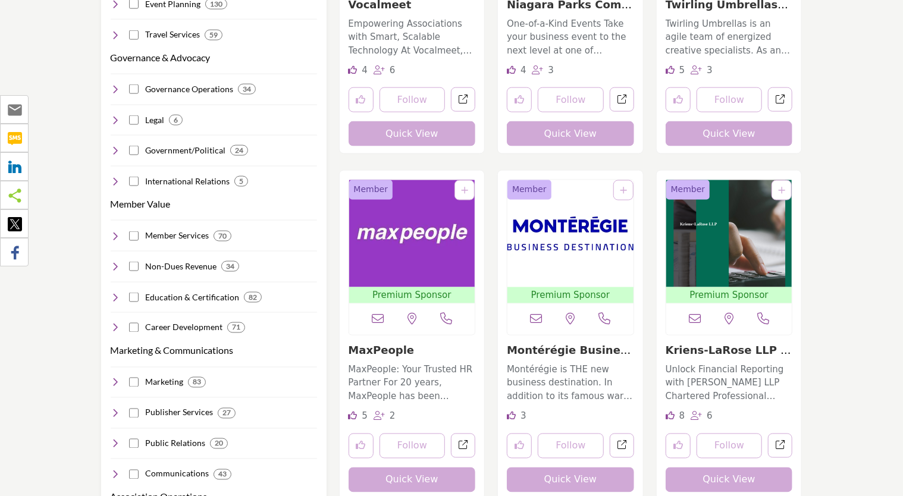
click at [180, 29] on h4 "Travel Services" at bounding box center [172, 35] width 55 height 12
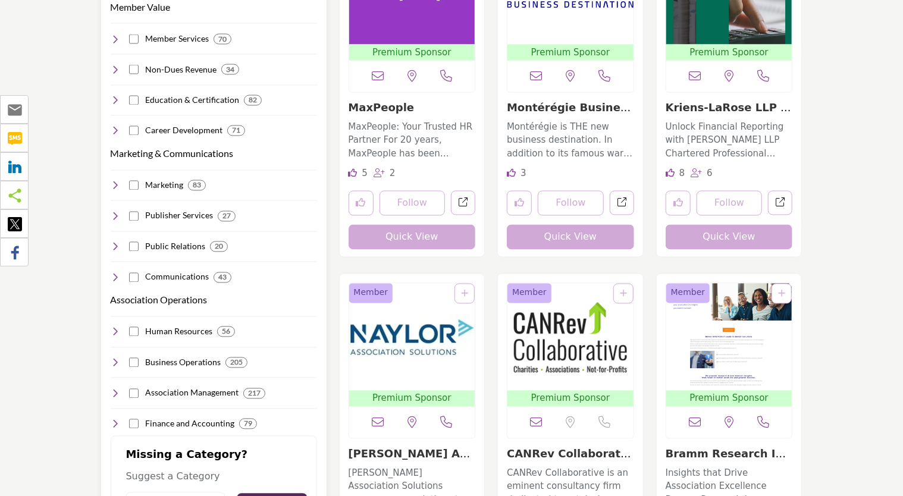
scroll to position [1081, 0]
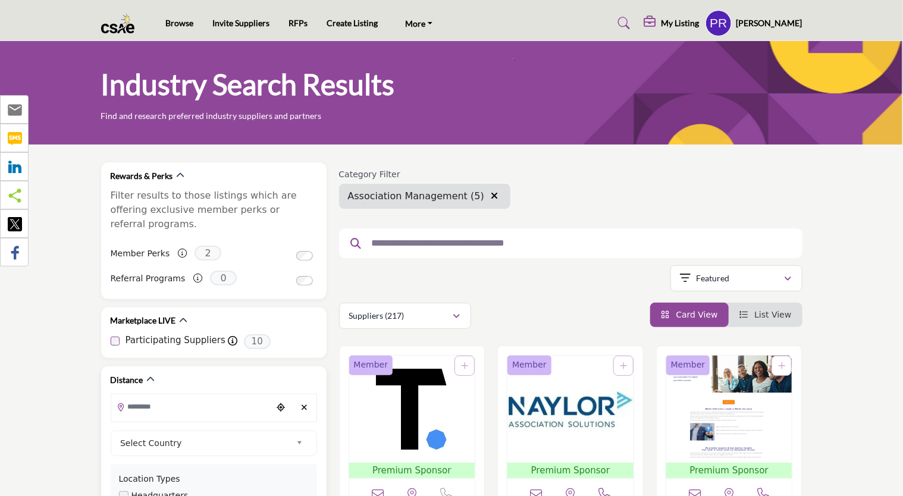
click at [204, 399] on input "Search Location" at bounding box center [191, 406] width 161 height 23
click at [175, 419] on div at bounding box center [213, 428] width 205 height 18
click at [172, 395] on input "Search Location" at bounding box center [191, 406] width 161 height 23
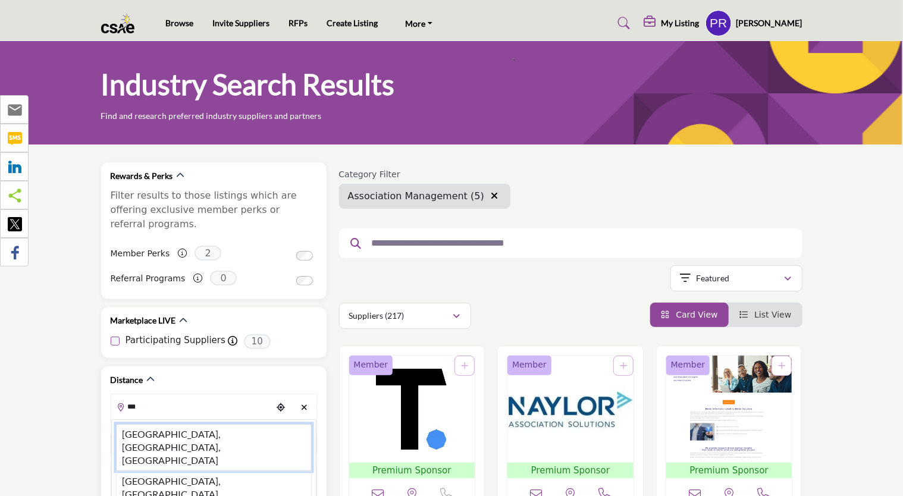
click at [167, 424] on li "[GEOGRAPHIC_DATA], [GEOGRAPHIC_DATA], [GEOGRAPHIC_DATA]" at bounding box center [214, 447] width 196 height 47
click at [167, 431] on div "Select Country" at bounding box center [214, 444] width 206 height 26
type input "**********"
type input "***"
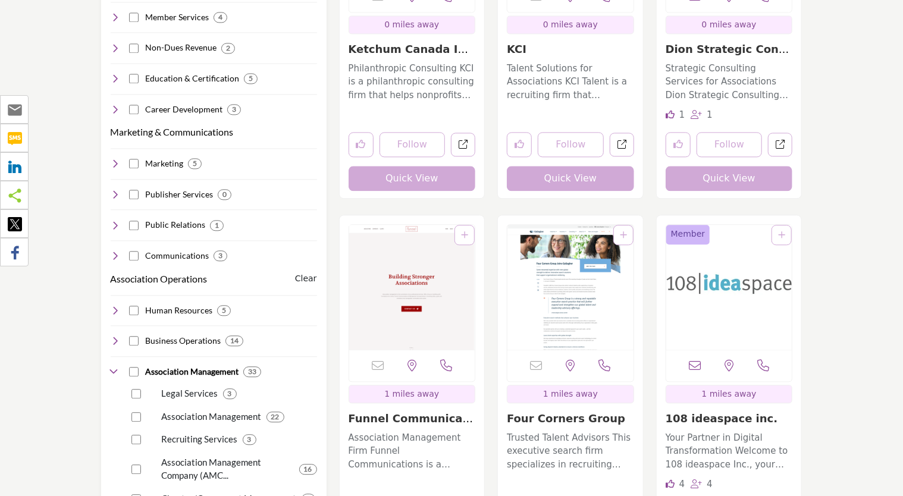
scroll to position [1309, 0]
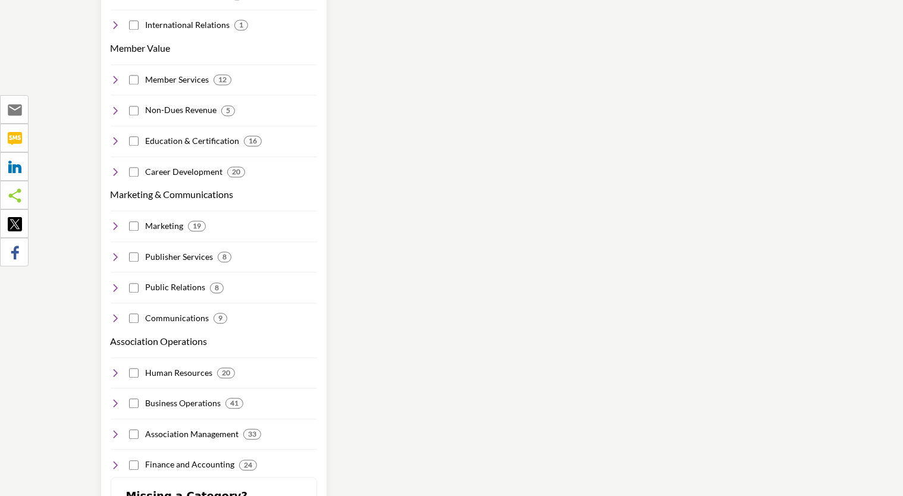
scroll to position [1287, 0]
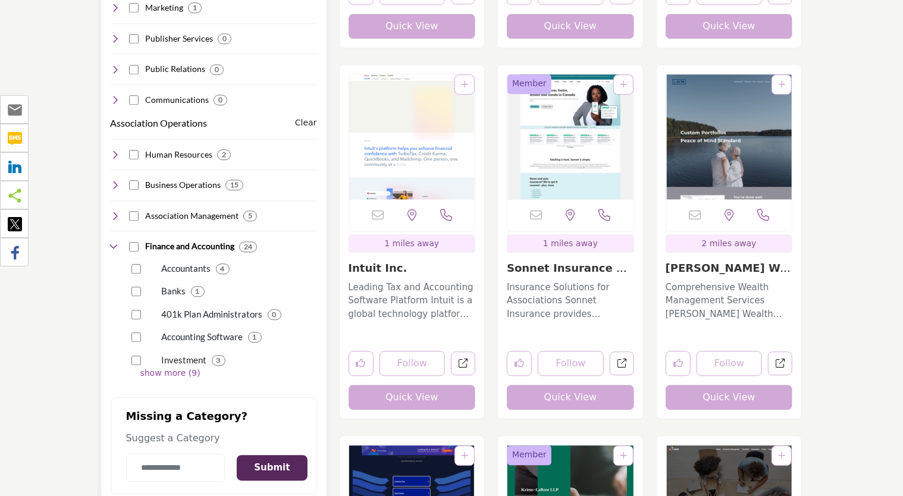
scroll to position [1476, 0]
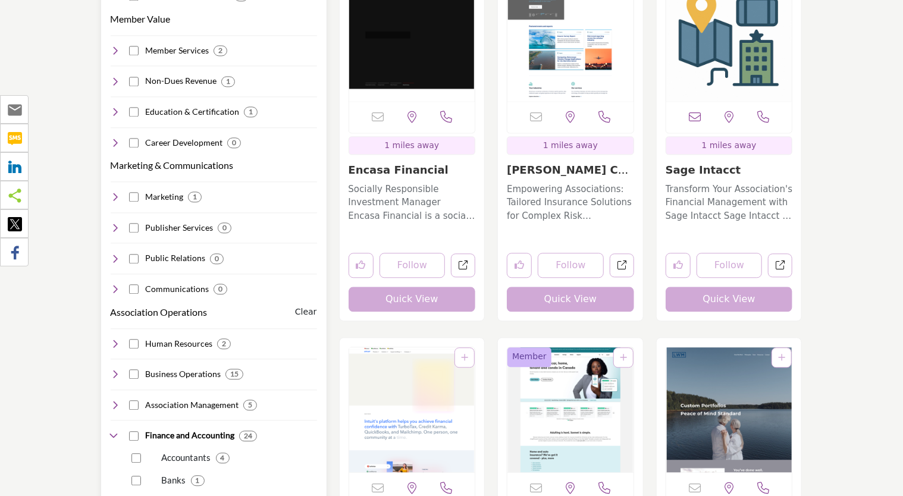
scroll to position [1339, 0]
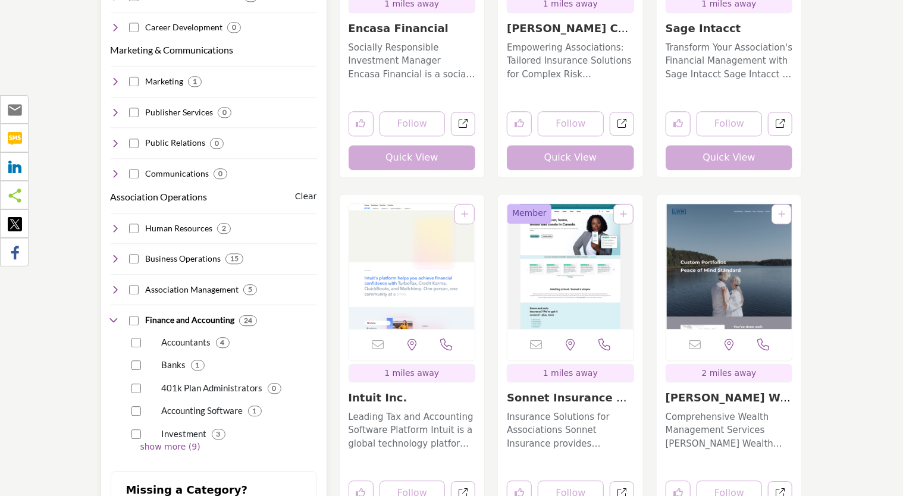
scroll to position [1392, 0]
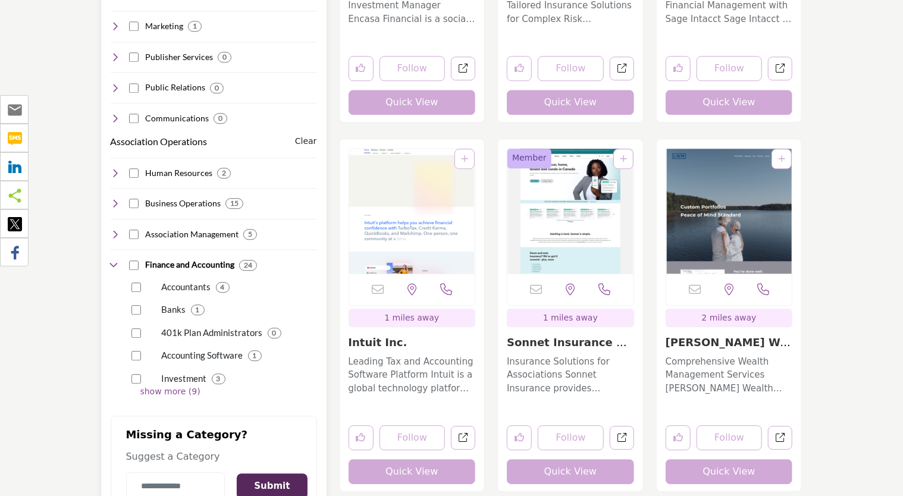
scroll to position [1447, 0]
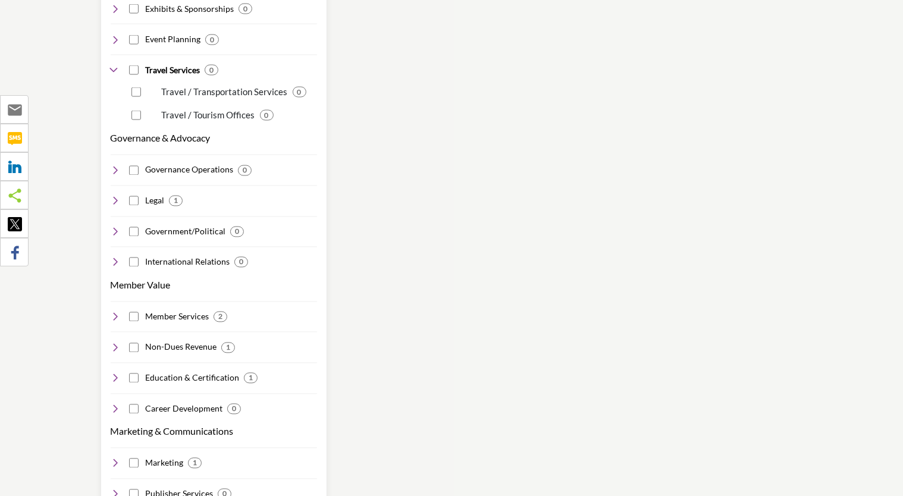
click at [141, 346] on div "Technology Clear Software Services 1 0 0 0 1 0 0 1 0" at bounding box center [214, 286] width 206 height 1122
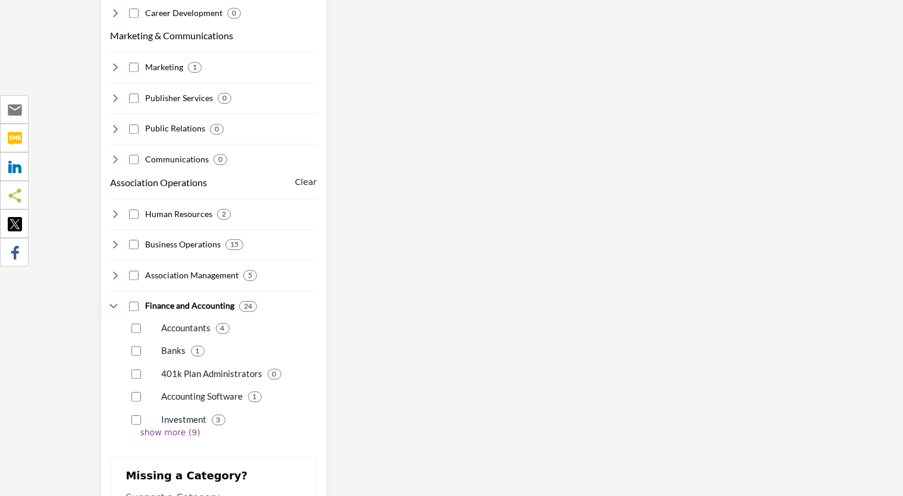
scroll to position [1406, 0]
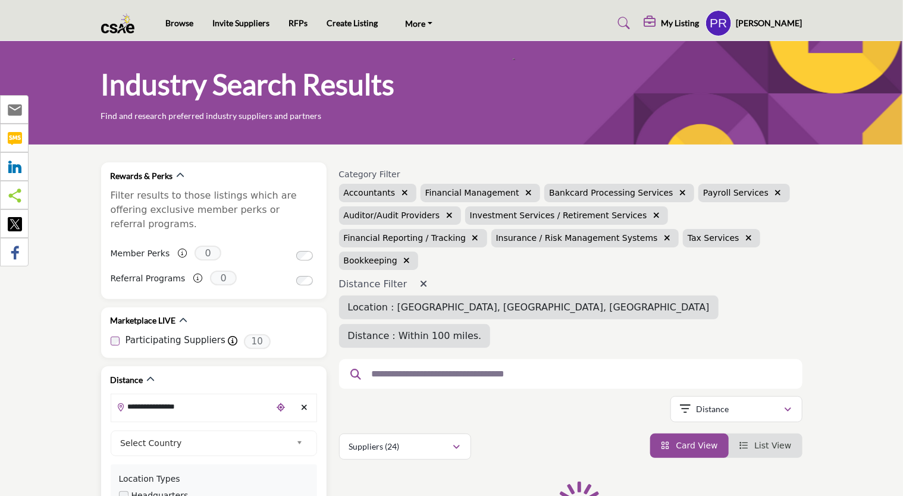
click at [173, 394] on div "**********" at bounding box center [214, 408] width 206 height 29
click at [168, 395] on input "**********" at bounding box center [191, 406] width 161 height 23
click at [167, 395] on input "**********" at bounding box center [191, 406] width 161 height 23
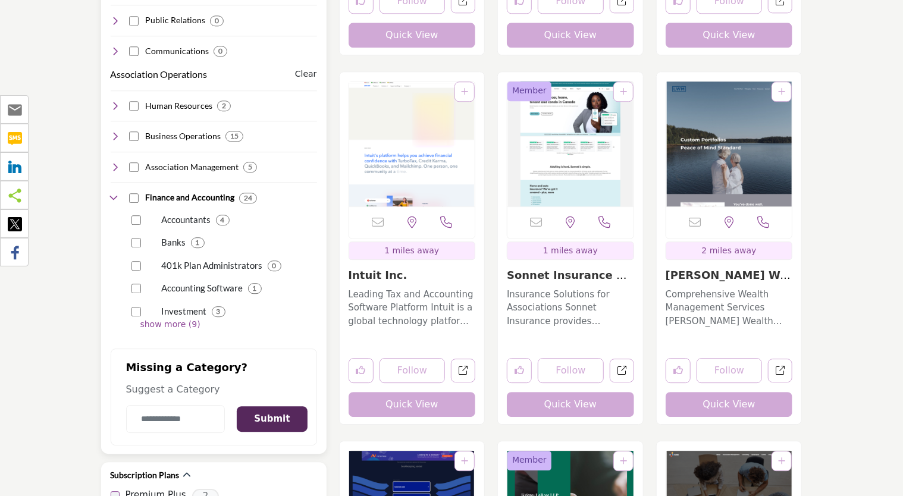
scroll to position [1515, 0]
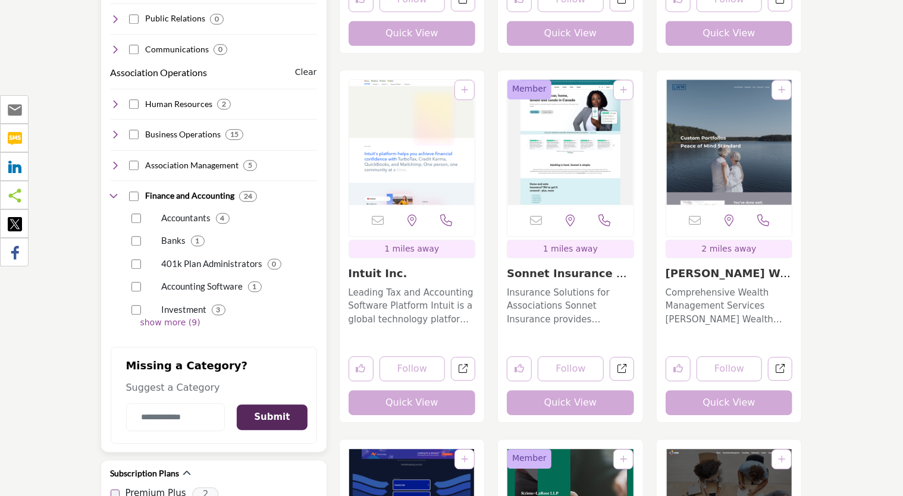
click at [188, 316] on p "show more (9)" at bounding box center [228, 322] width 177 height 12
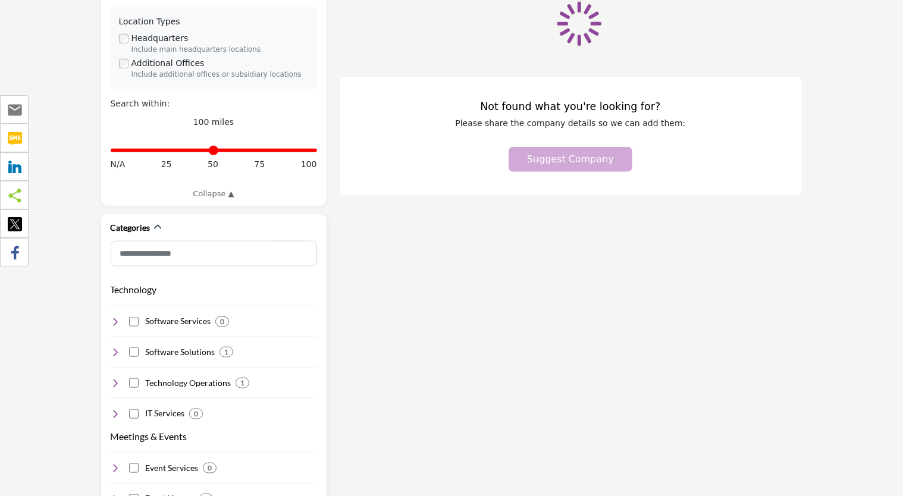
scroll to position [2, 0]
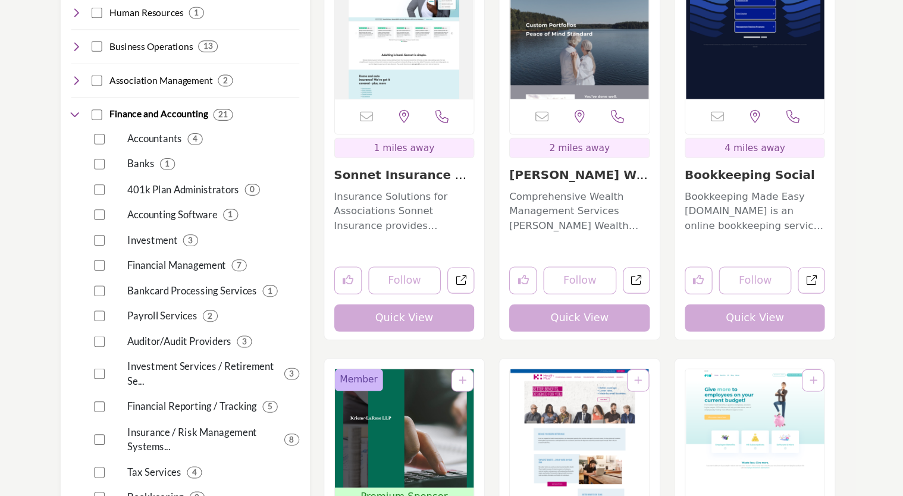
scroll to position [1562, 0]
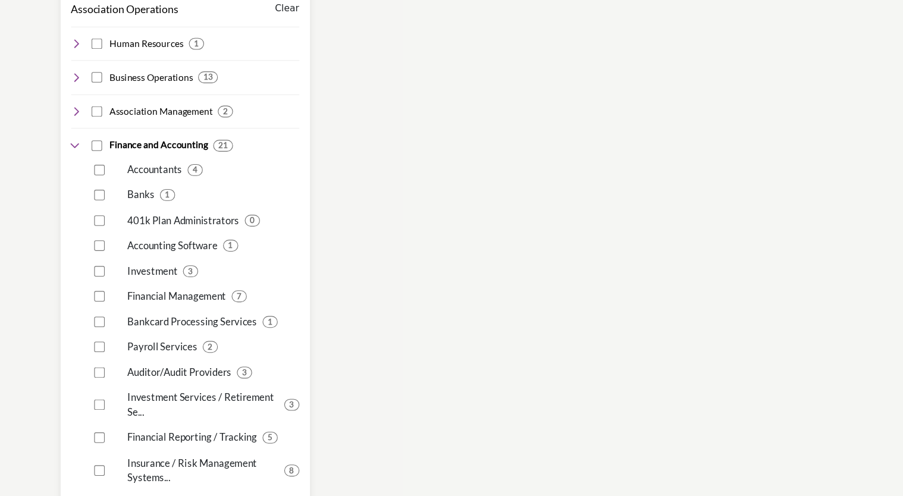
scroll to position [1544, 0]
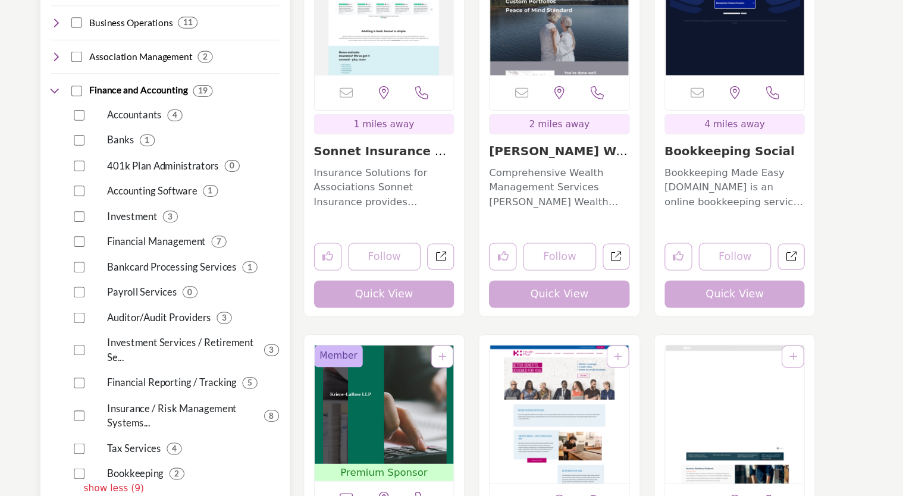
scroll to position [1582, 0]
click at [146, 350] on div "Investment Services / Retirement Se... 3" at bounding box center [231, 363] width 172 height 27
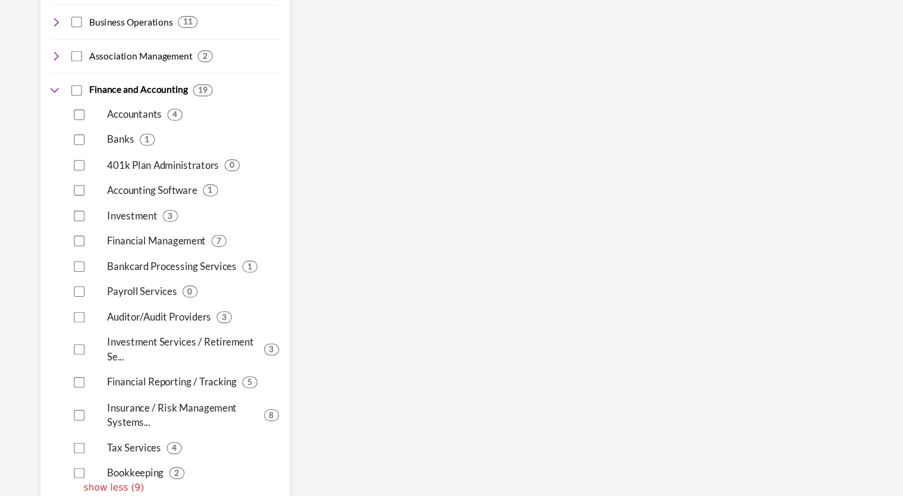
click at [135, 348] on div "Investment Services / Retirement Se... 3" at bounding box center [222, 359] width 190 height 36
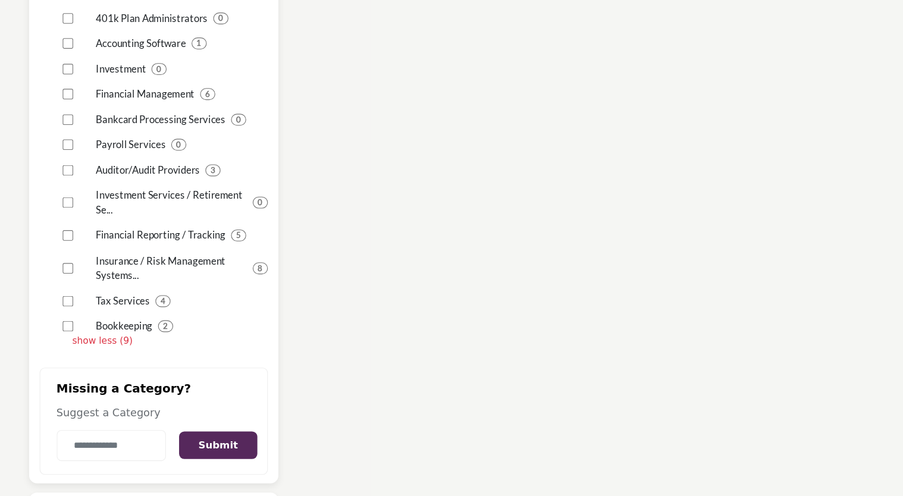
scroll to position [1721, 0]
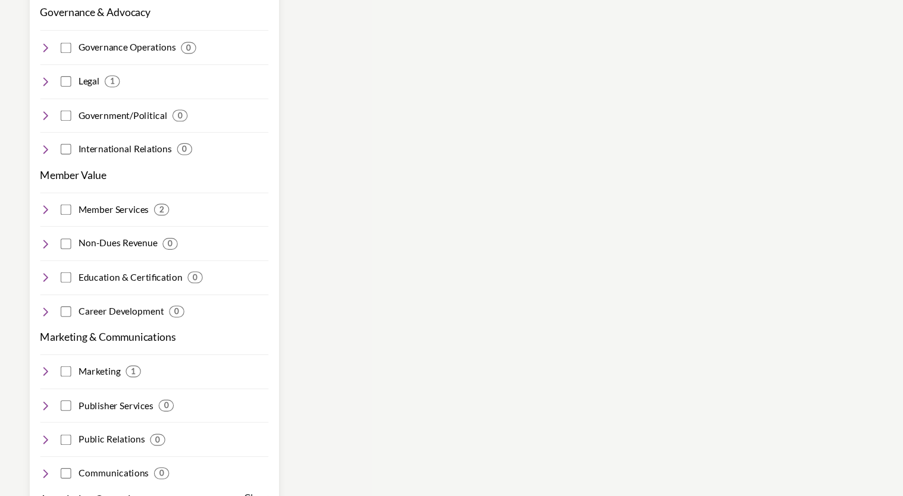
scroll to position [1106, 0]
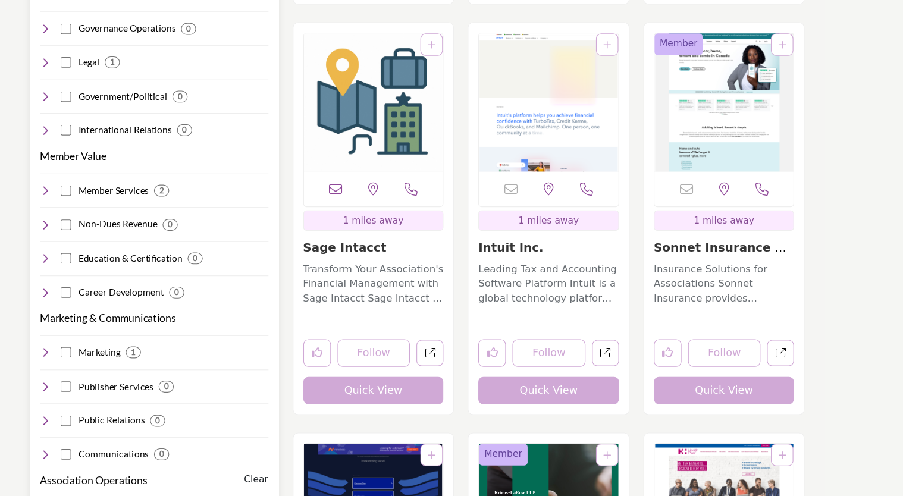
click at [139, 331] on div "Technology Clear Software Services 0 0 0 0 0 0 0 1 0" at bounding box center [214, 305] width 206 height 1354
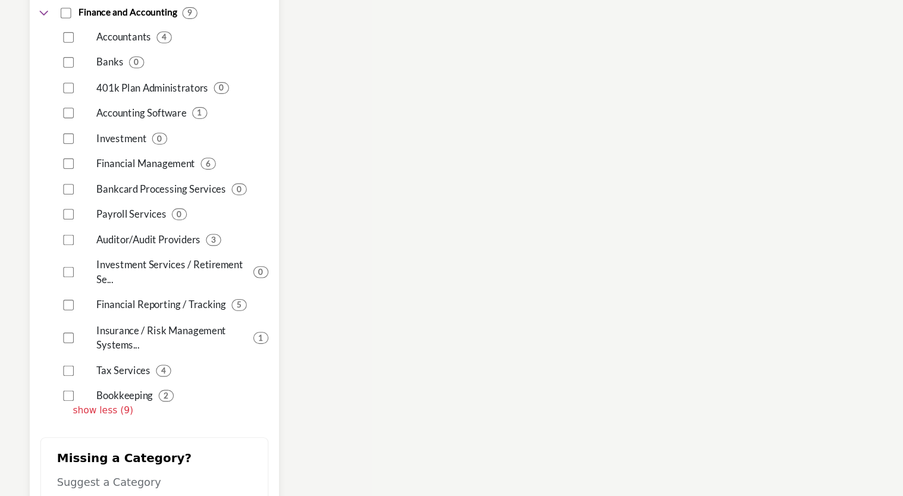
scroll to position [1560, 0]
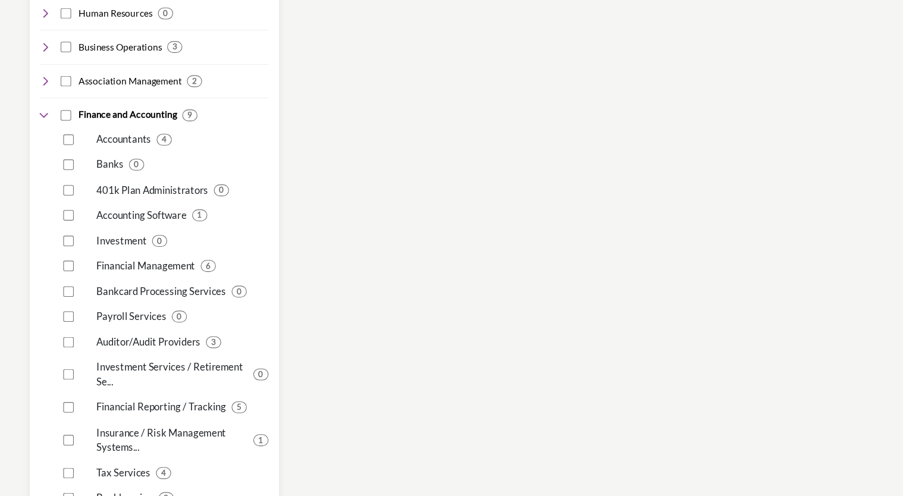
click at [136, 332] on div "Accountants 4 0 0 1 0 6 0 0" at bounding box center [214, 338] width 206 height 360
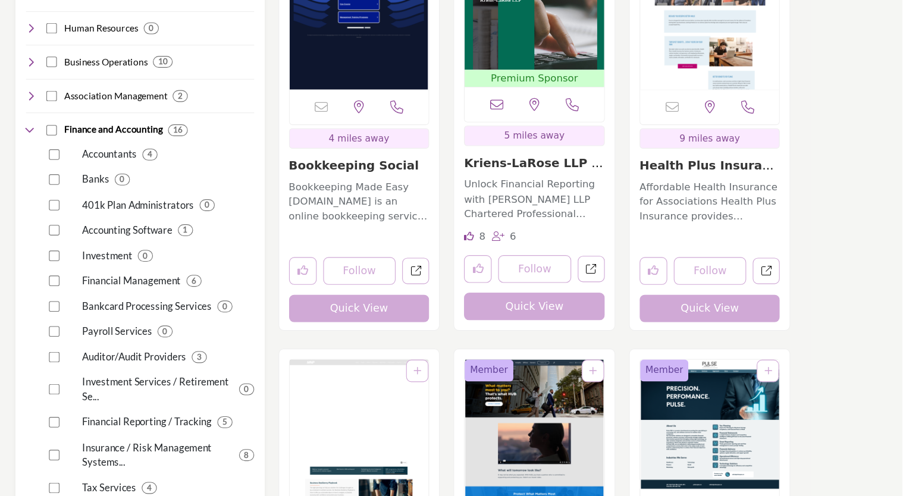
scroll to position [1575, 0]
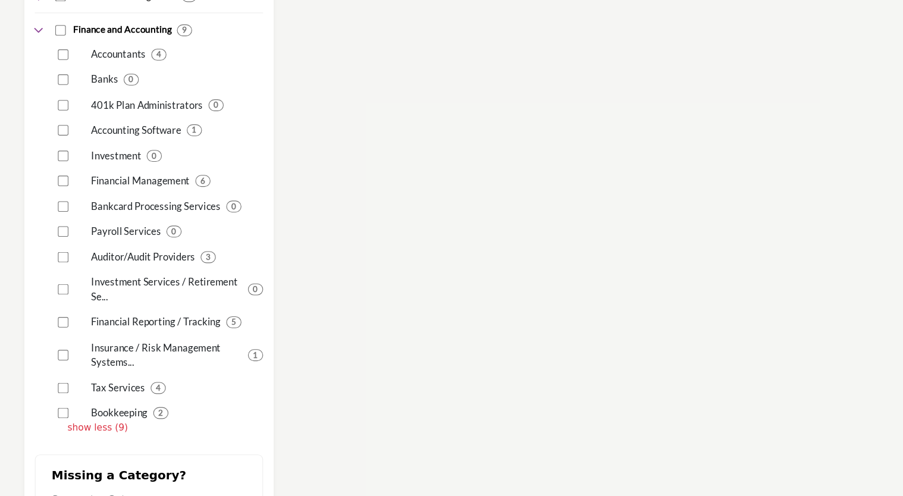
scroll to position [1643, 0]
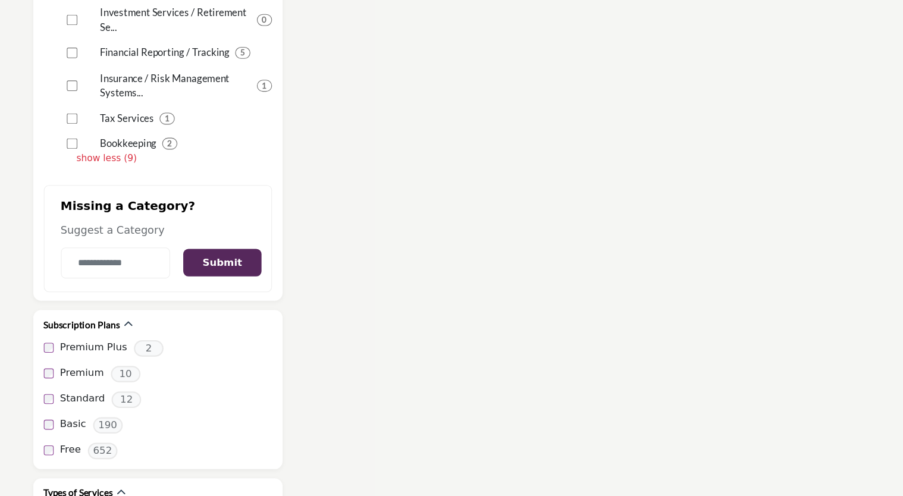
scroll to position [1883, 0]
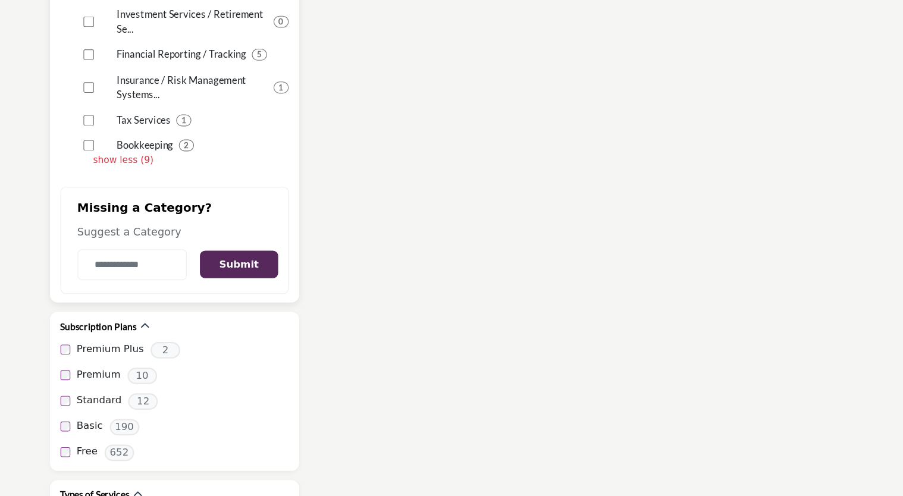
click at [280, 269] on button "Submit" at bounding box center [272, 282] width 70 height 26
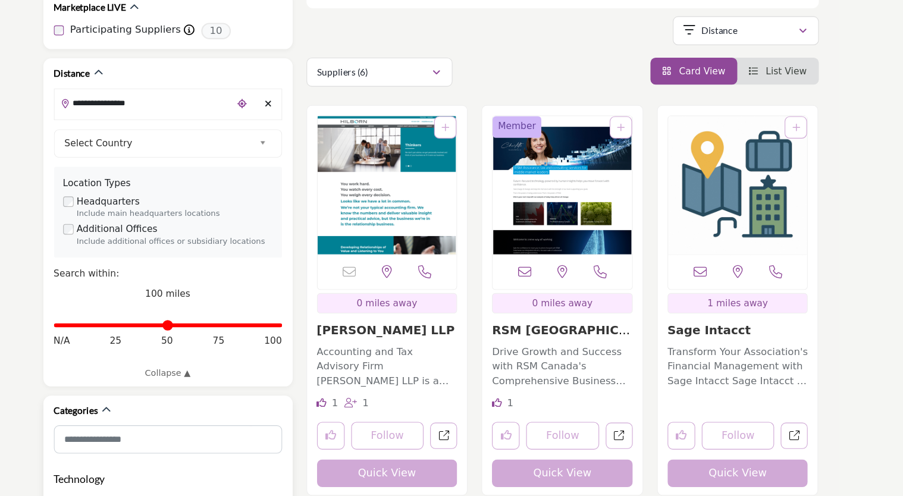
scroll to position [310, 0]
